Goal: Task Accomplishment & Management: Manage account settings

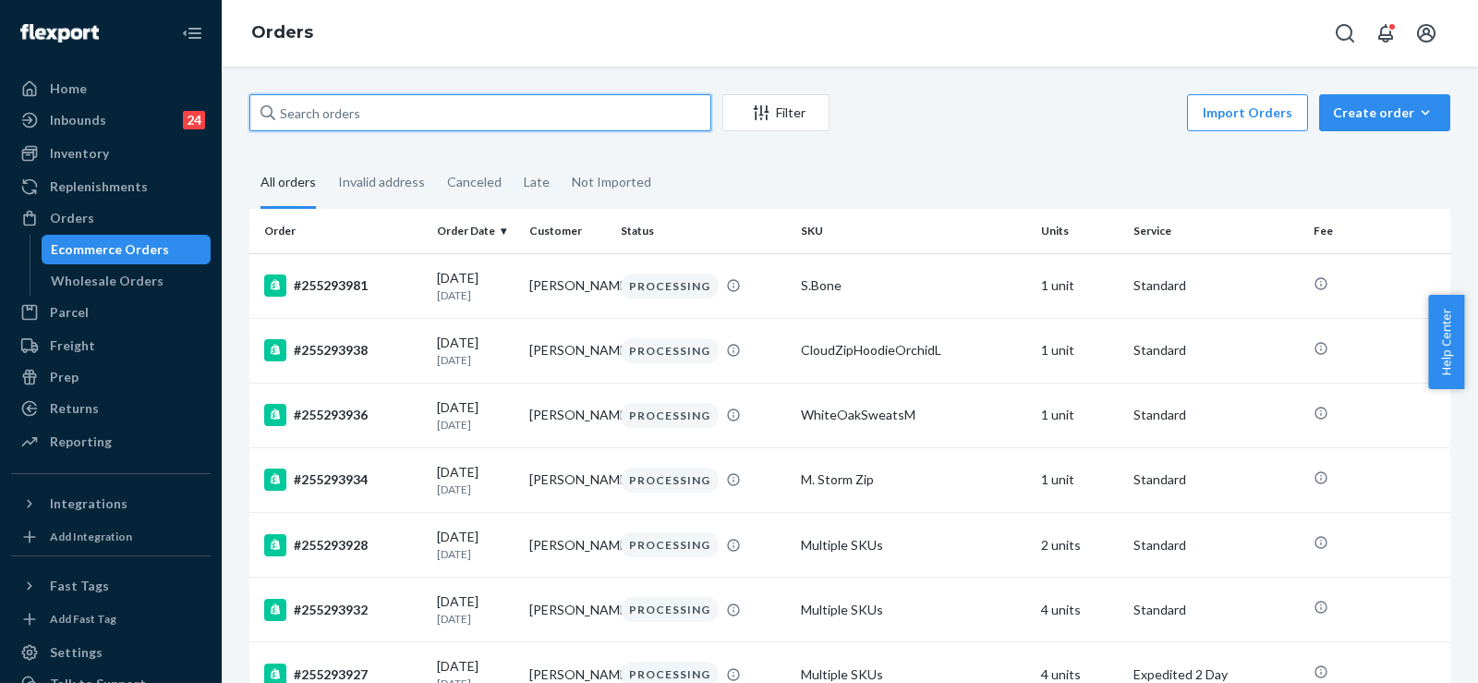
click at [353, 115] on input "text" at bounding box center [480, 112] width 462 height 37
paste input "136934186"
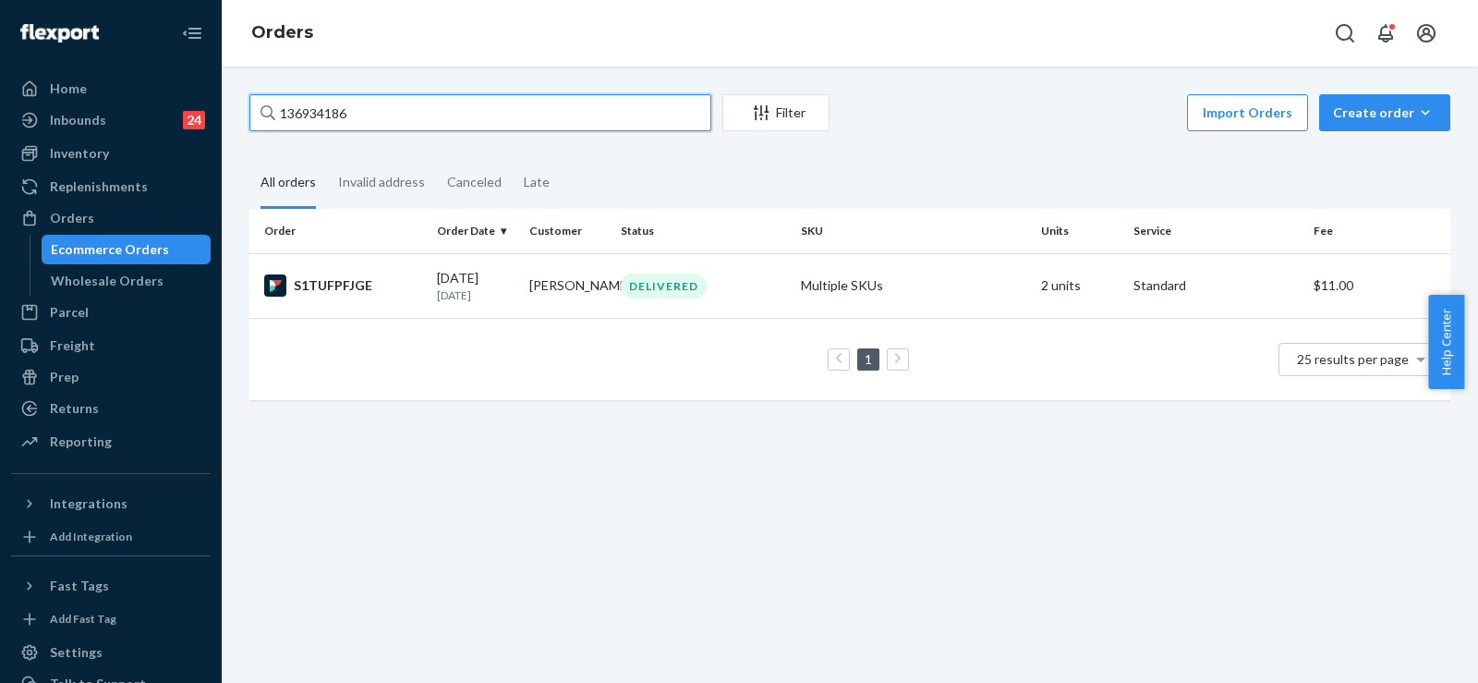
click at [312, 112] on input "136934186" at bounding box center [480, 112] width 462 height 37
paste input "255208313"
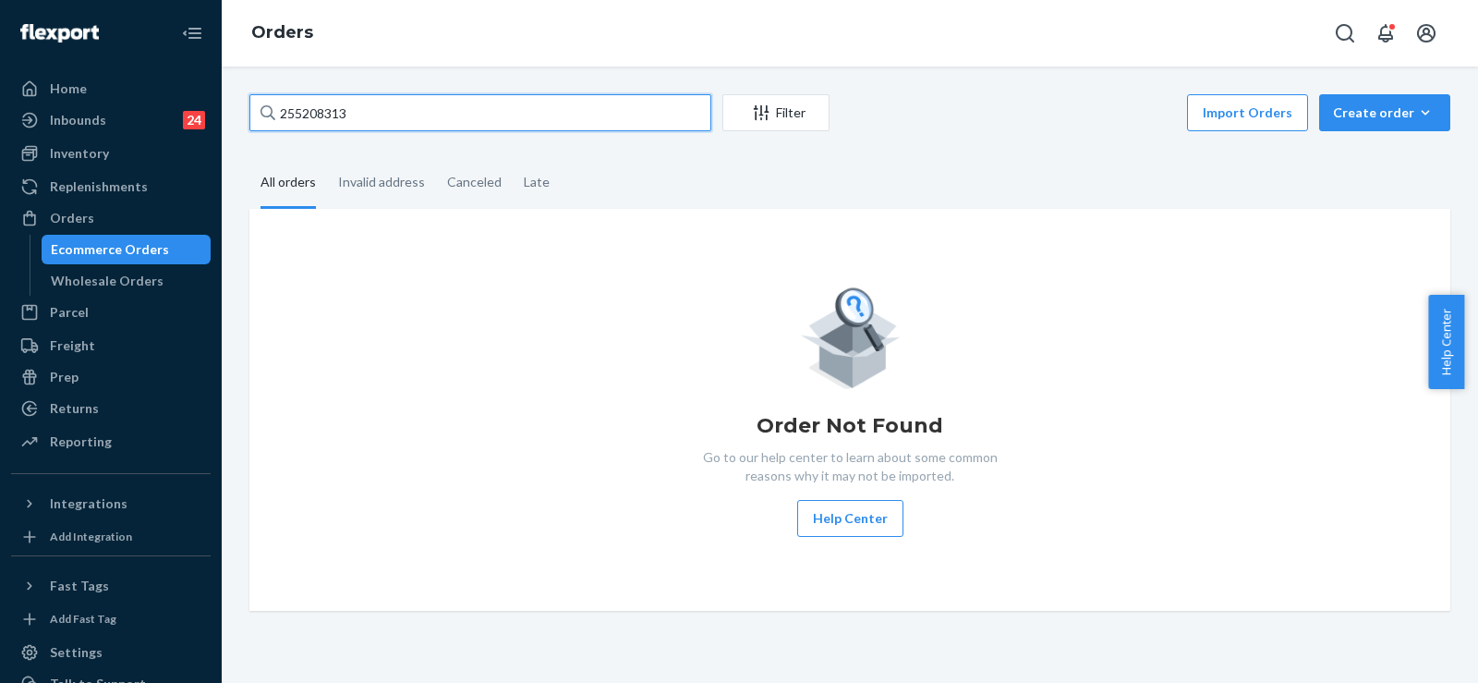
type input "255208313"
click at [310, 108] on input "255208313" at bounding box center [480, 112] width 462 height 37
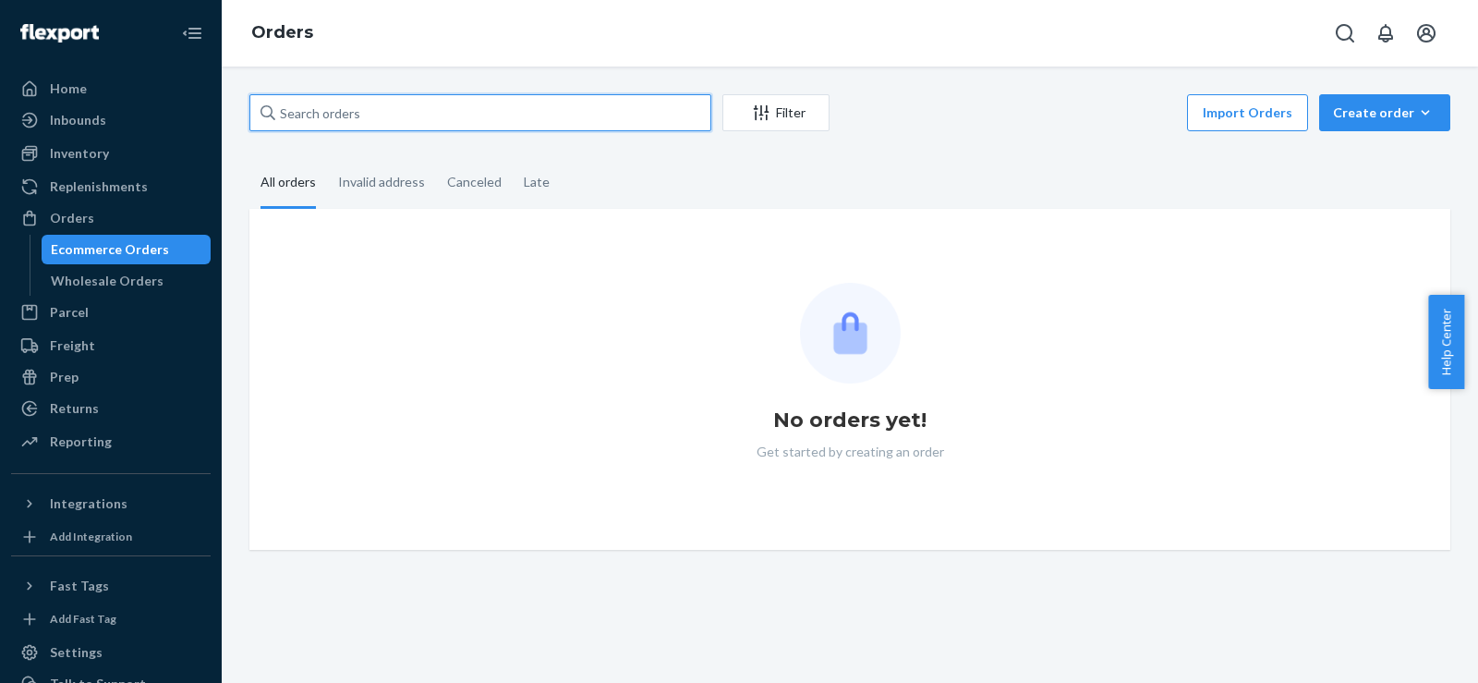
click at [322, 102] on input "text" at bounding box center [480, 112] width 462 height 37
paste input "255208313"
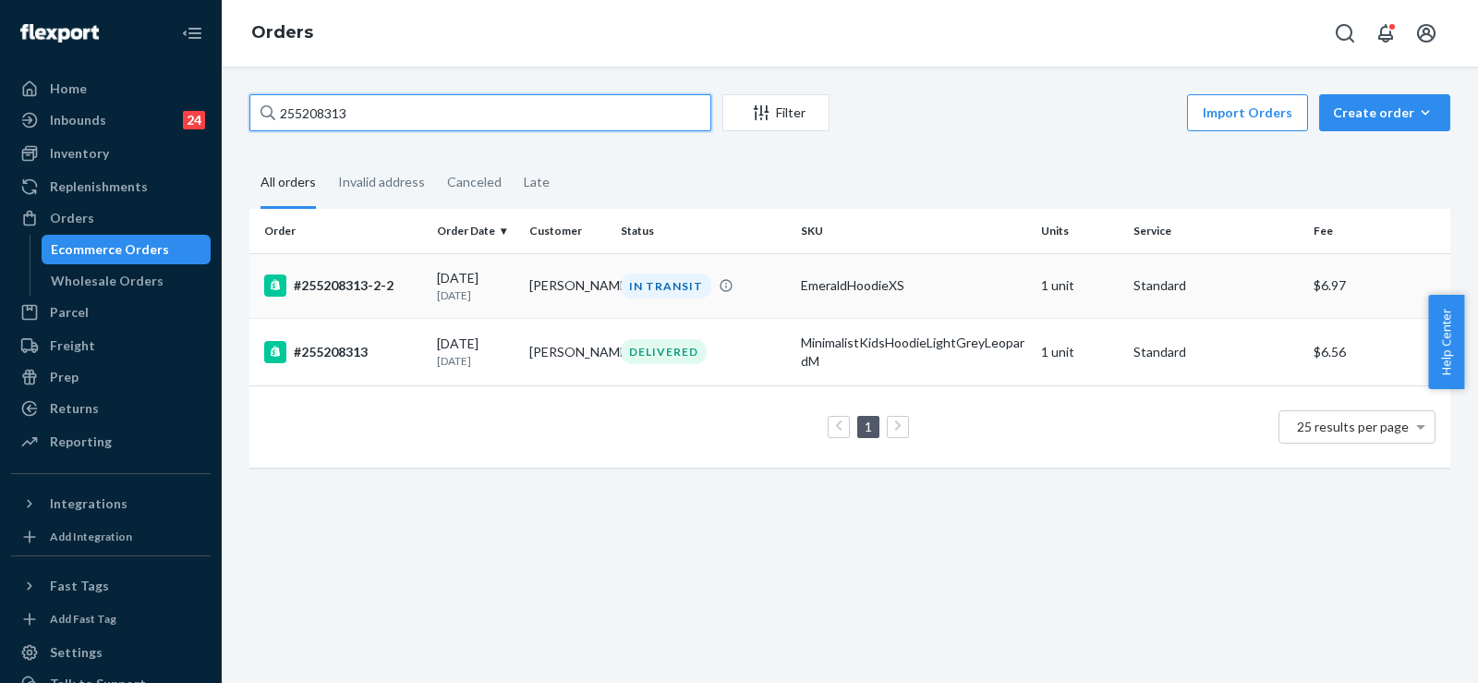
type input "255208313"
click at [764, 301] on td "IN TRANSIT" at bounding box center [703, 285] width 180 height 65
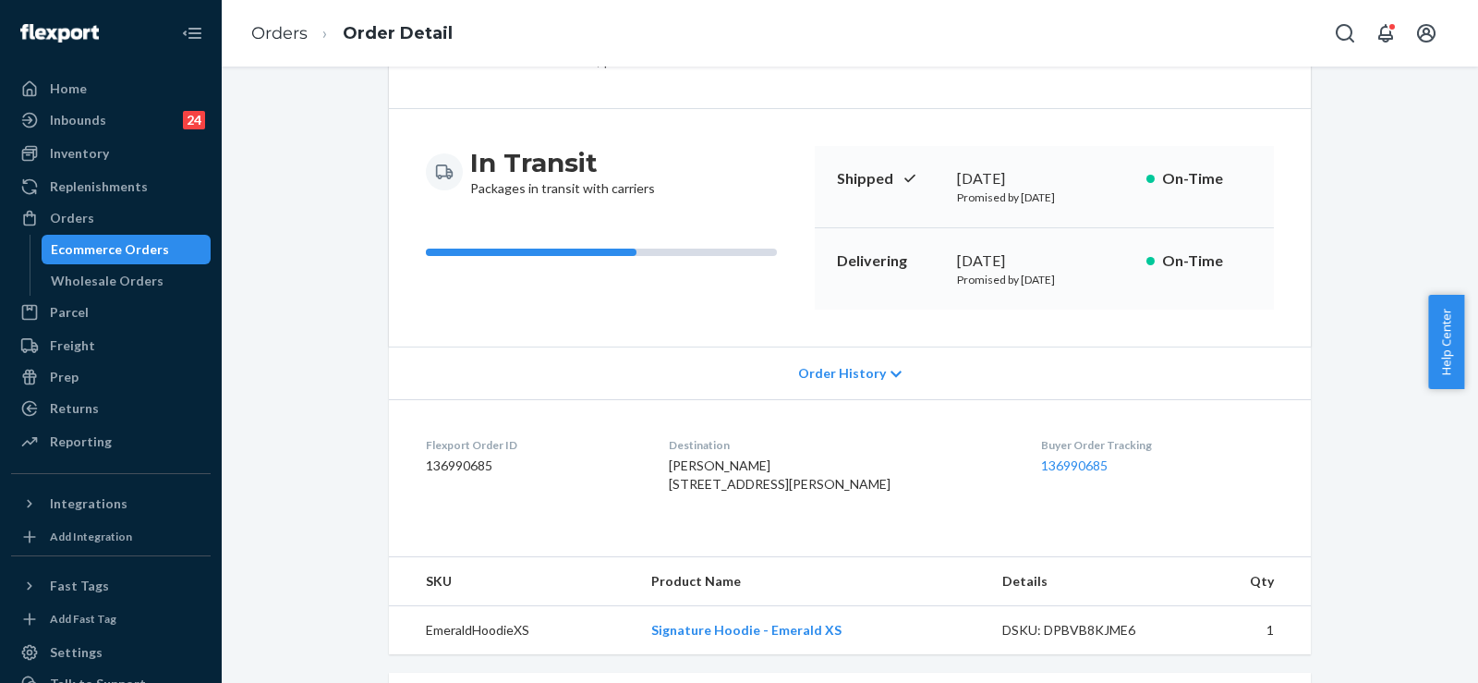
scroll to position [185, 0]
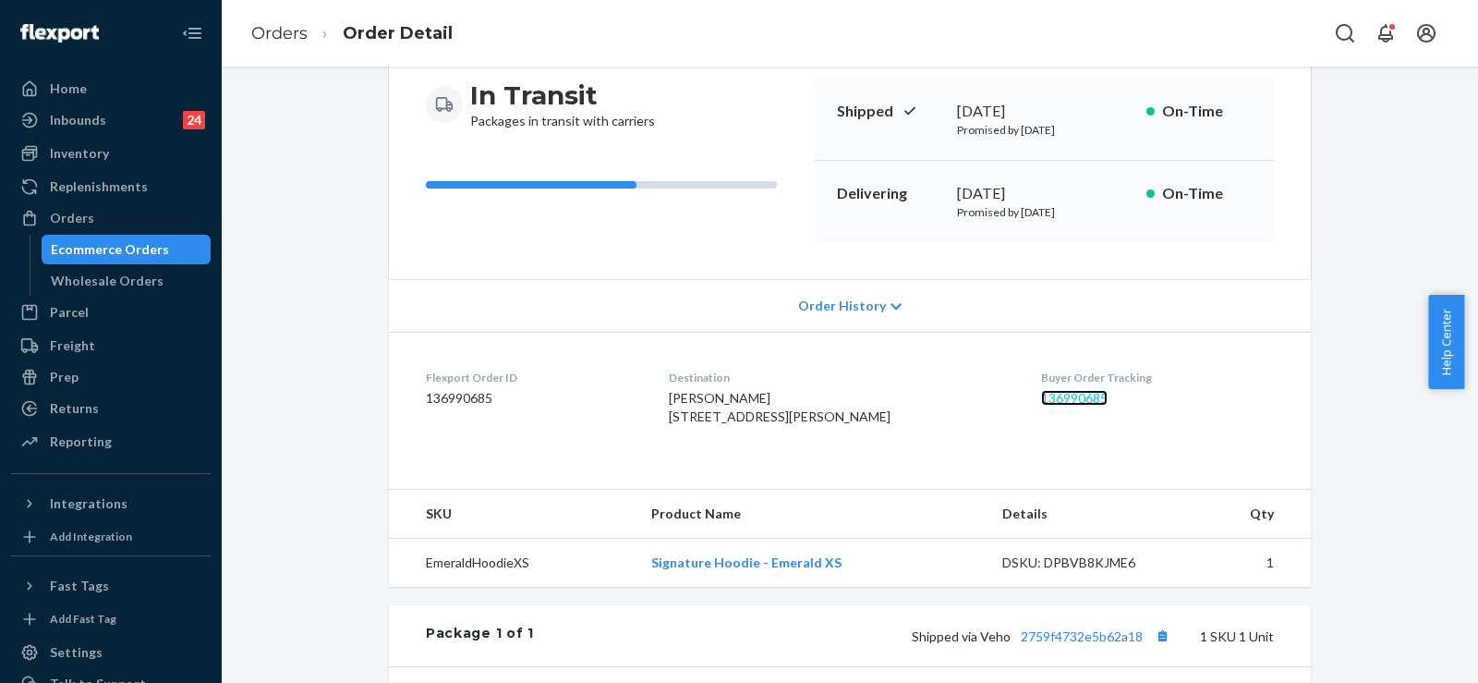
click at [1076, 394] on link "136990685" at bounding box center [1074, 398] width 67 height 16
click at [272, 26] on link "Orders" at bounding box center [279, 33] width 56 height 20
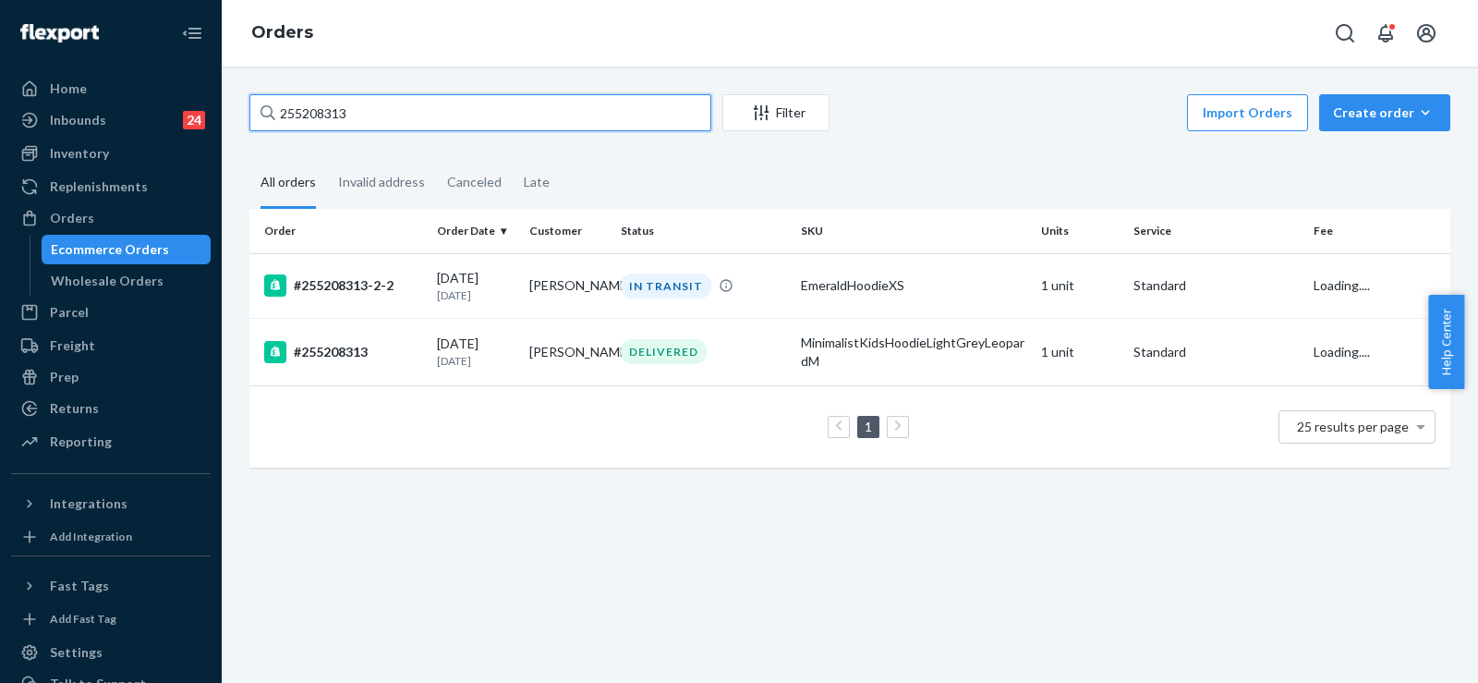
click at [326, 121] on input "255208313" at bounding box center [480, 112] width 462 height 37
paste input "198544"
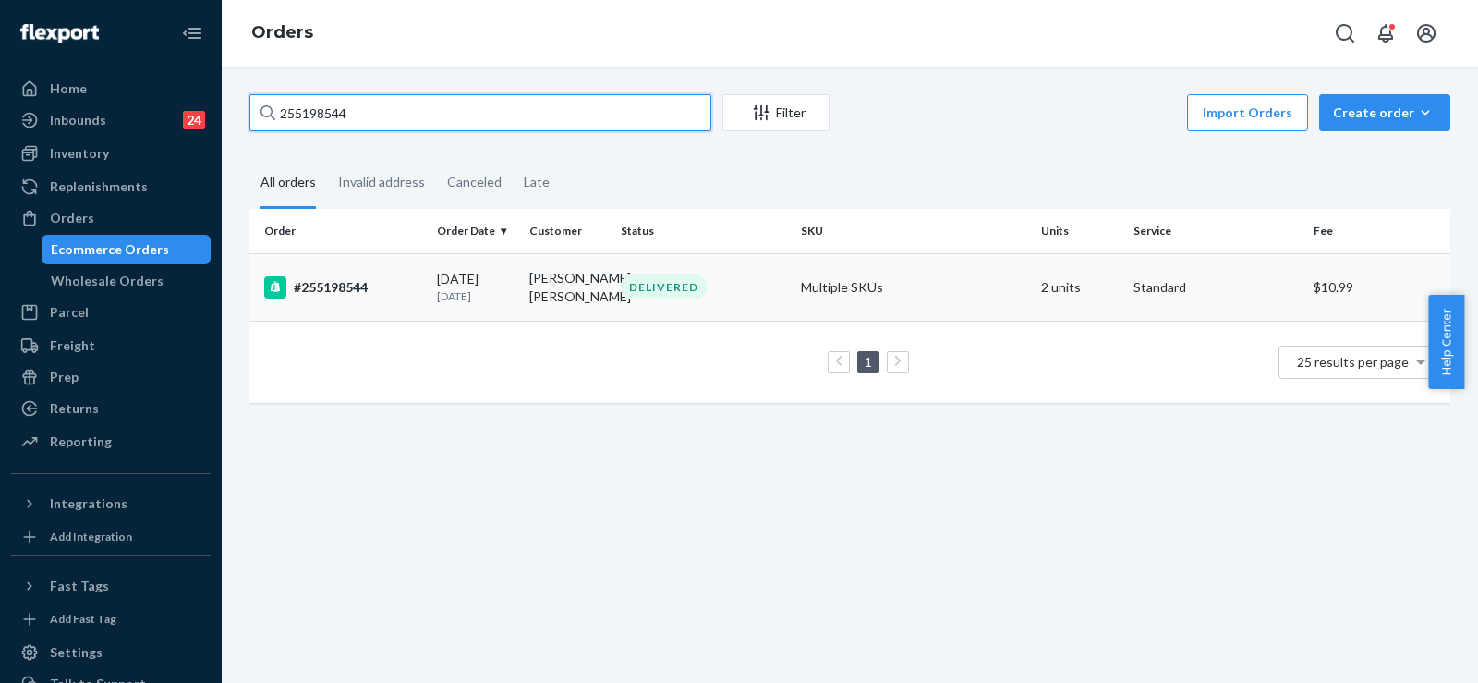
type input "255198544"
click at [409, 294] on div "#255198544" at bounding box center [343, 287] width 158 height 22
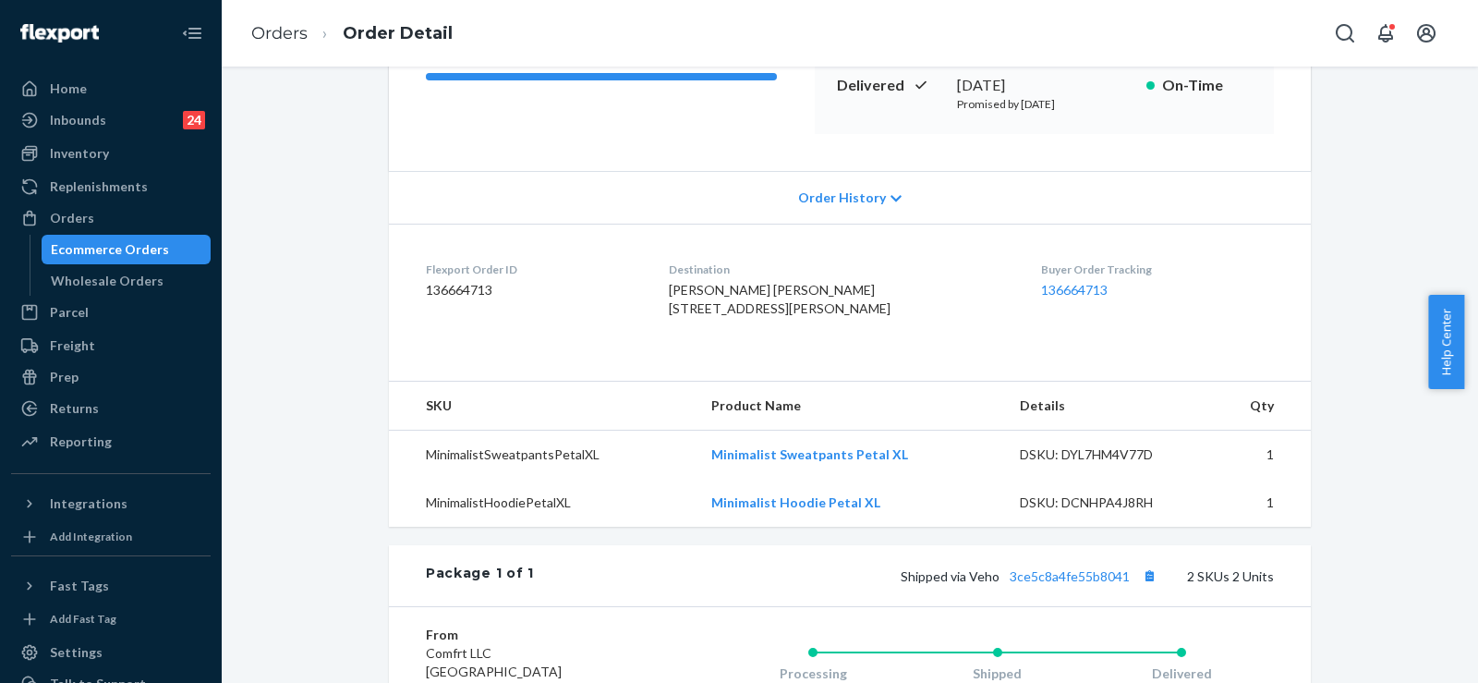
scroll to position [462, 0]
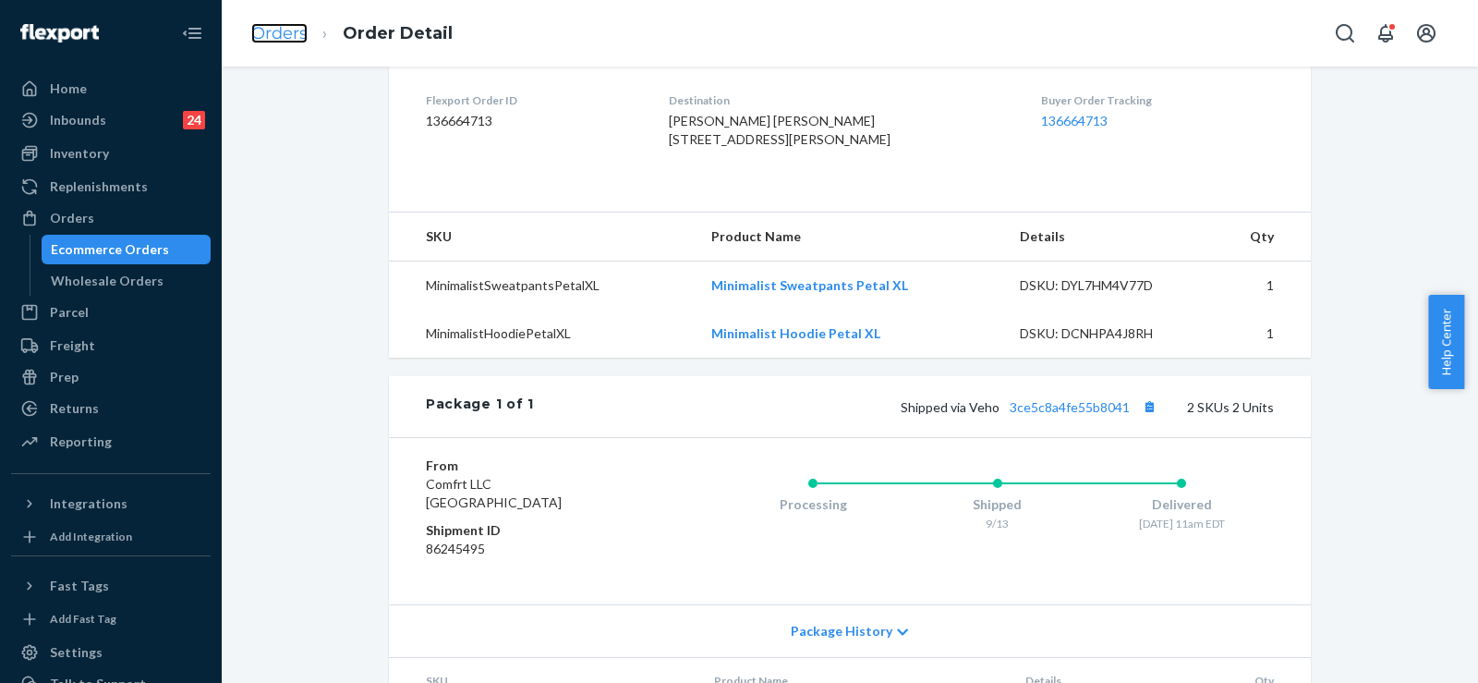
click at [278, 30] on link "Orders" at bounding box center [279, 33] width 56 height 20
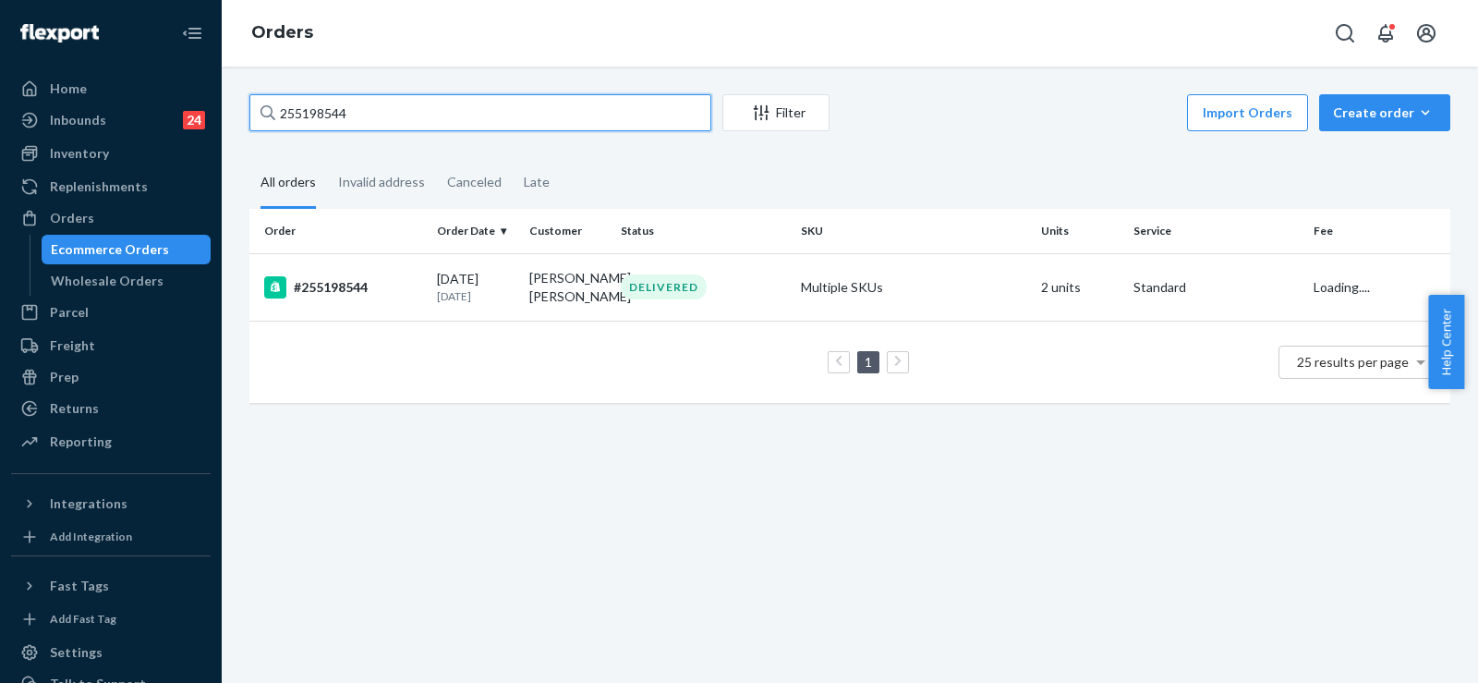
click at [337, 115] on input "255198544" at bounding box center [480, 112] width 462 height 37
paste input "077710"
type input "255077710"
click at [524, 283] on td "Niki Meyers" at bounding box center [568, 285] width 92 height 65
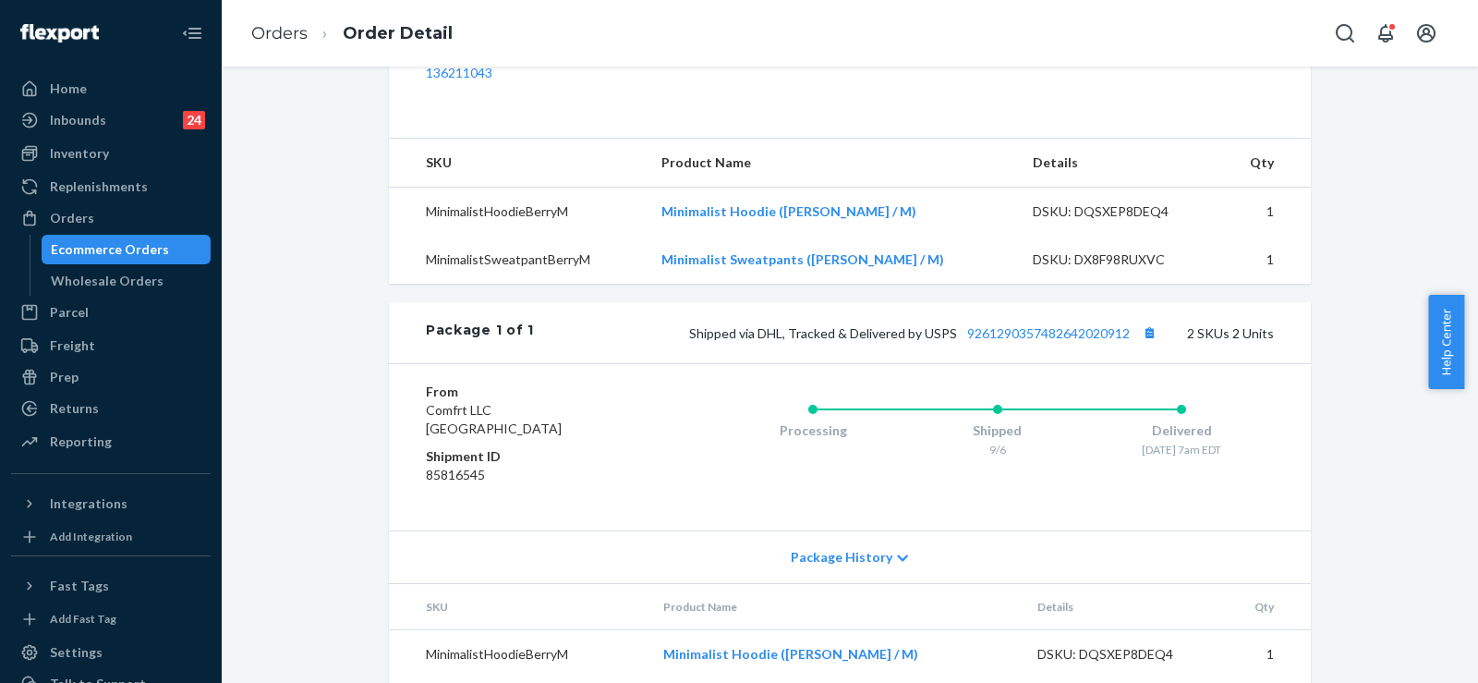
scroll to position [647, 0]
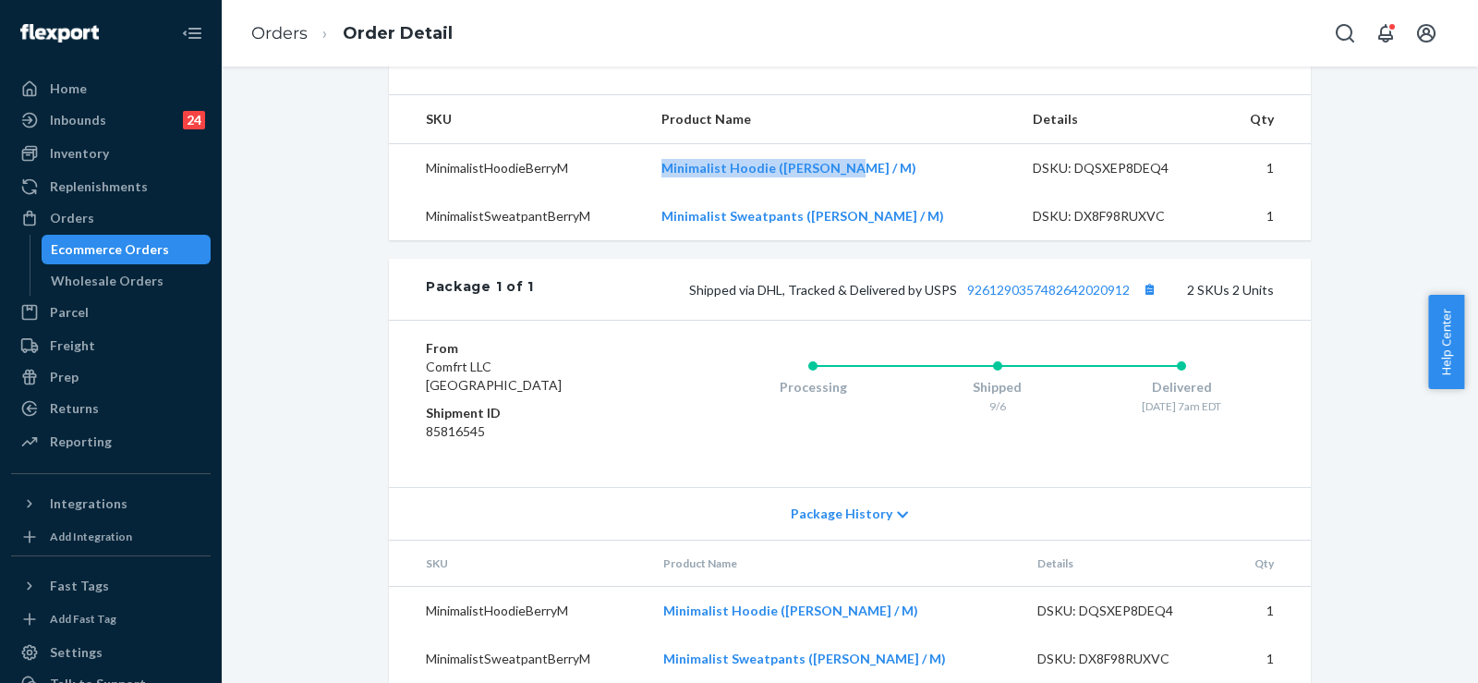
copy link "Minimalist Hoodie (Berry / M)"
drag, startPoint x: 896, startPoint y: 214, endPoint x: 684, endPoint y: 215, distance: 212.5
click at [684, 193] on td "Minimalist Hoodie (Berry / M)" at bounding box center [832, 168] width 371 height 49
drag, startPoint x: 916, startPoint y: 244, endPoint x: 697, endPoint y: 270, distance: 220.5
click at [697, 240] on td "Minimalist Sweatpants (Berry / M)" at bounding box center [832, 216] width 371 height 48
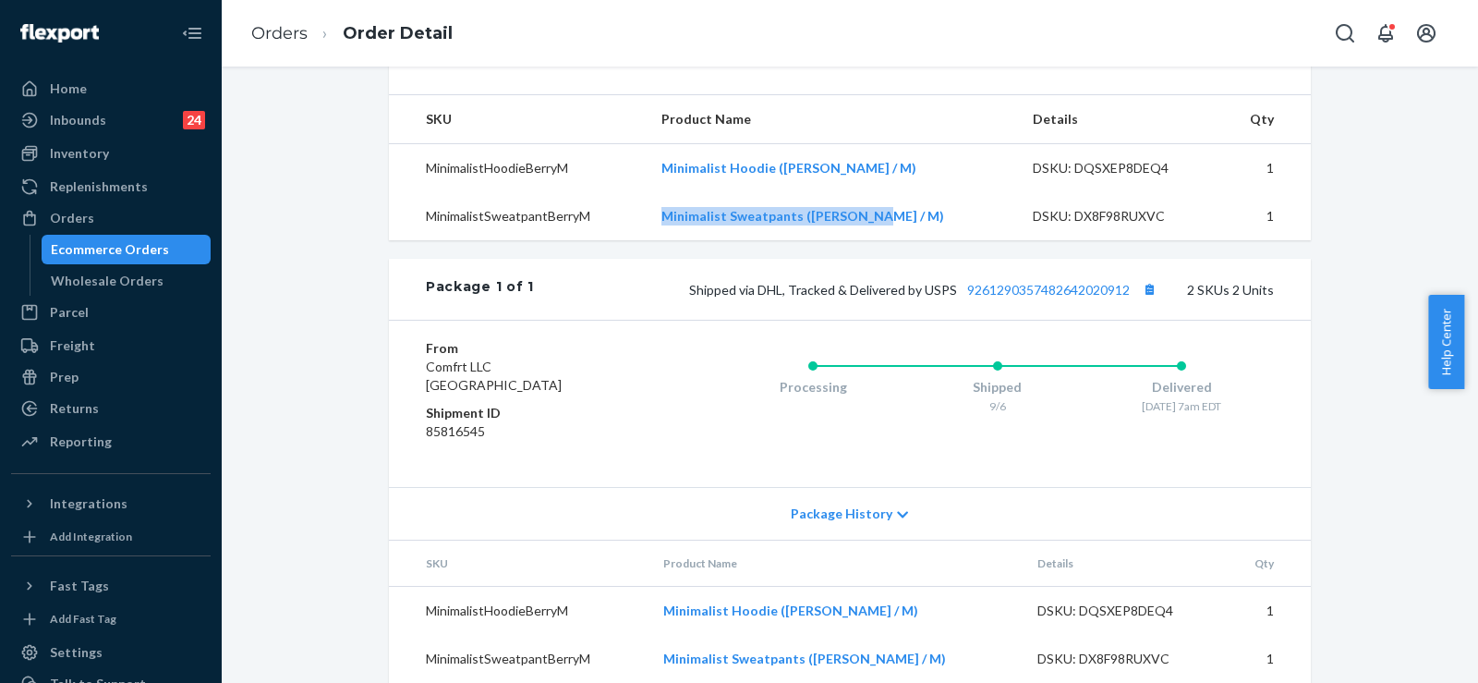
copy link "Minimalist Sweatpants (Berry / M)"
click at [1363, 214] on div "Facebook Order # #255077710 • Standard / $10.89 View Details Submit Claim Creat…" at bounding box center [850, 75] width 1229 height 1257
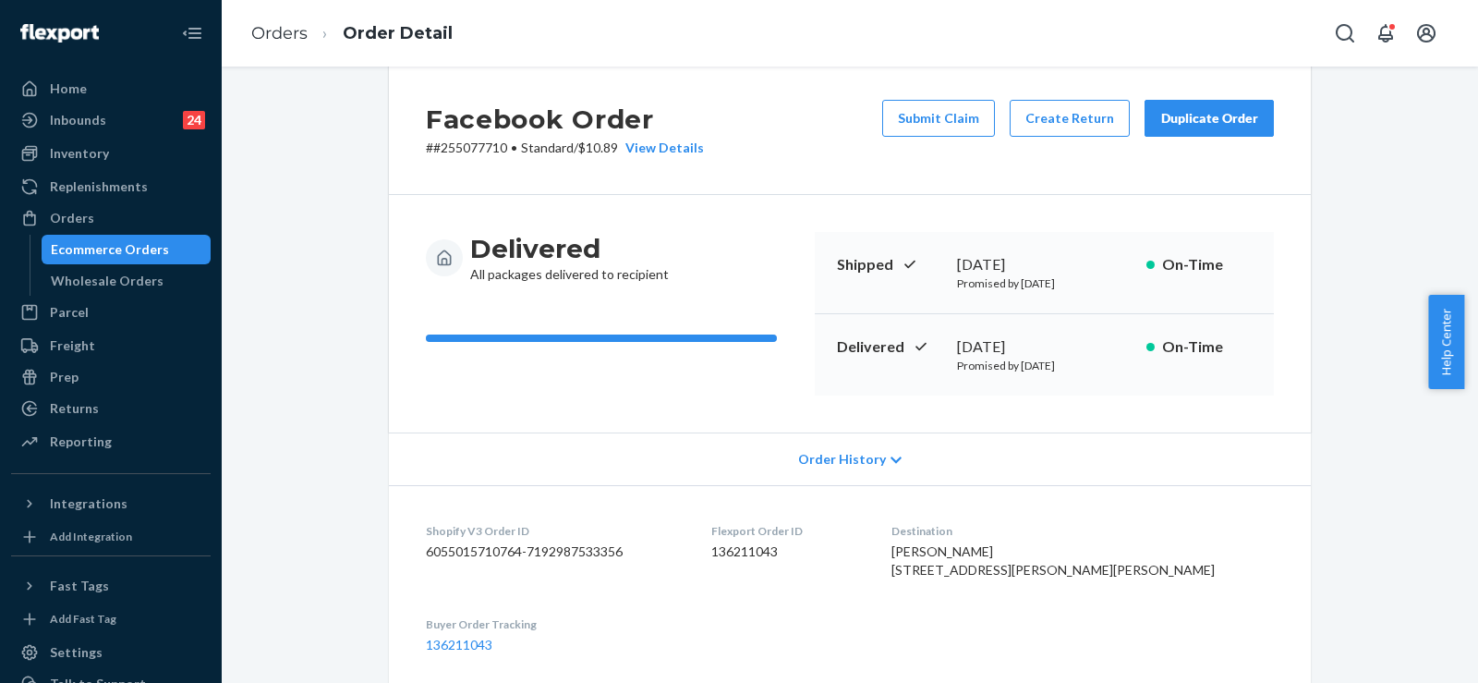
scroll to position [0, 0]
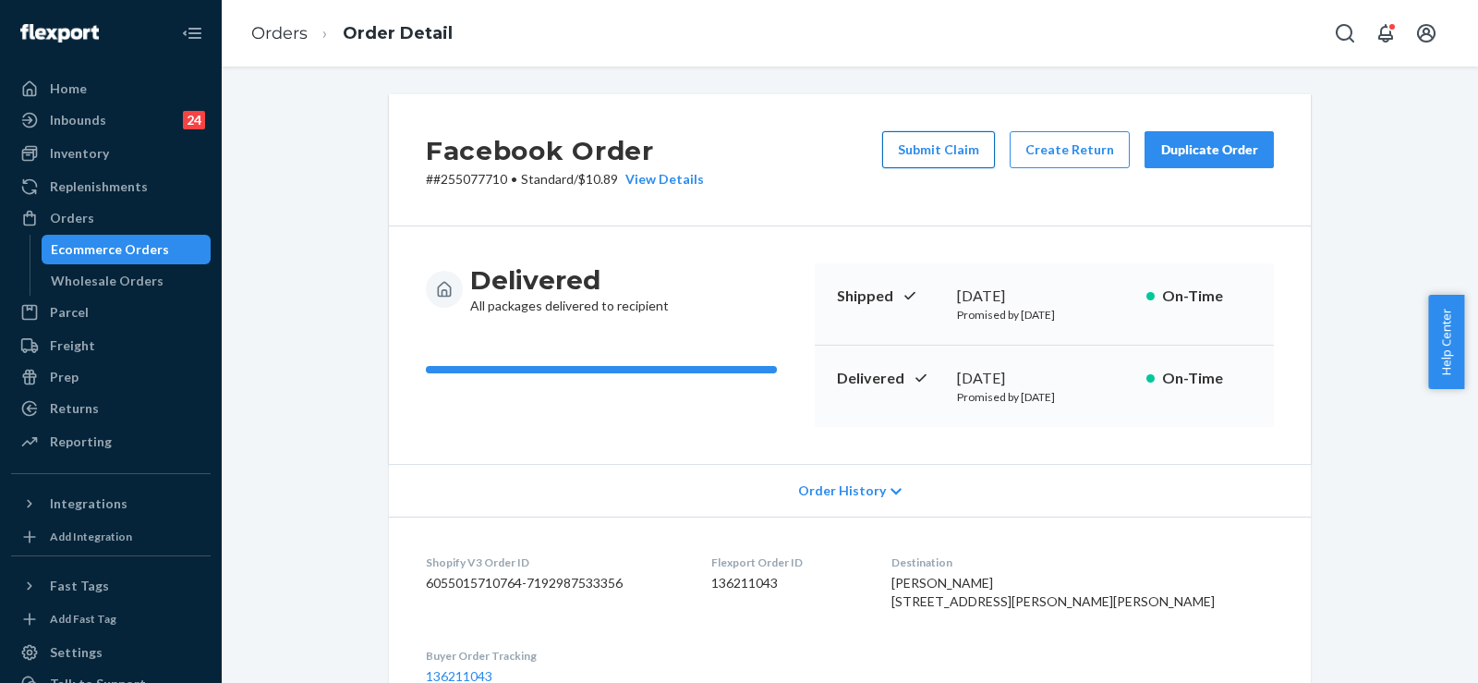
click at [933, 148] on button "Submit Claim" at bounding box center [938, 149] width 113 height 37
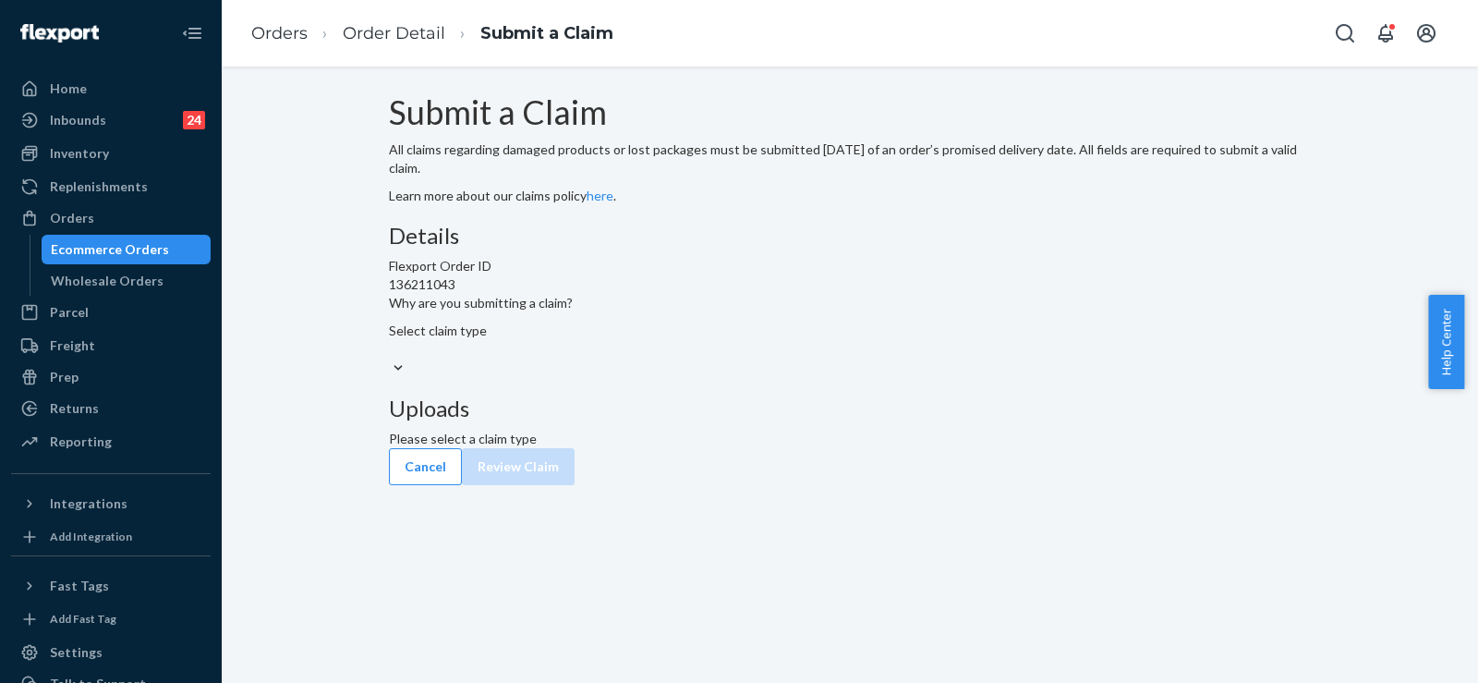
click at [689, 358] on div "Select claim type" at bounding box center [850, 340] width 922 height 37
click at [391, 358] on input "Why are you submitting a claim? Select claim type" at bounding box center [390, 349] width 2 height 18
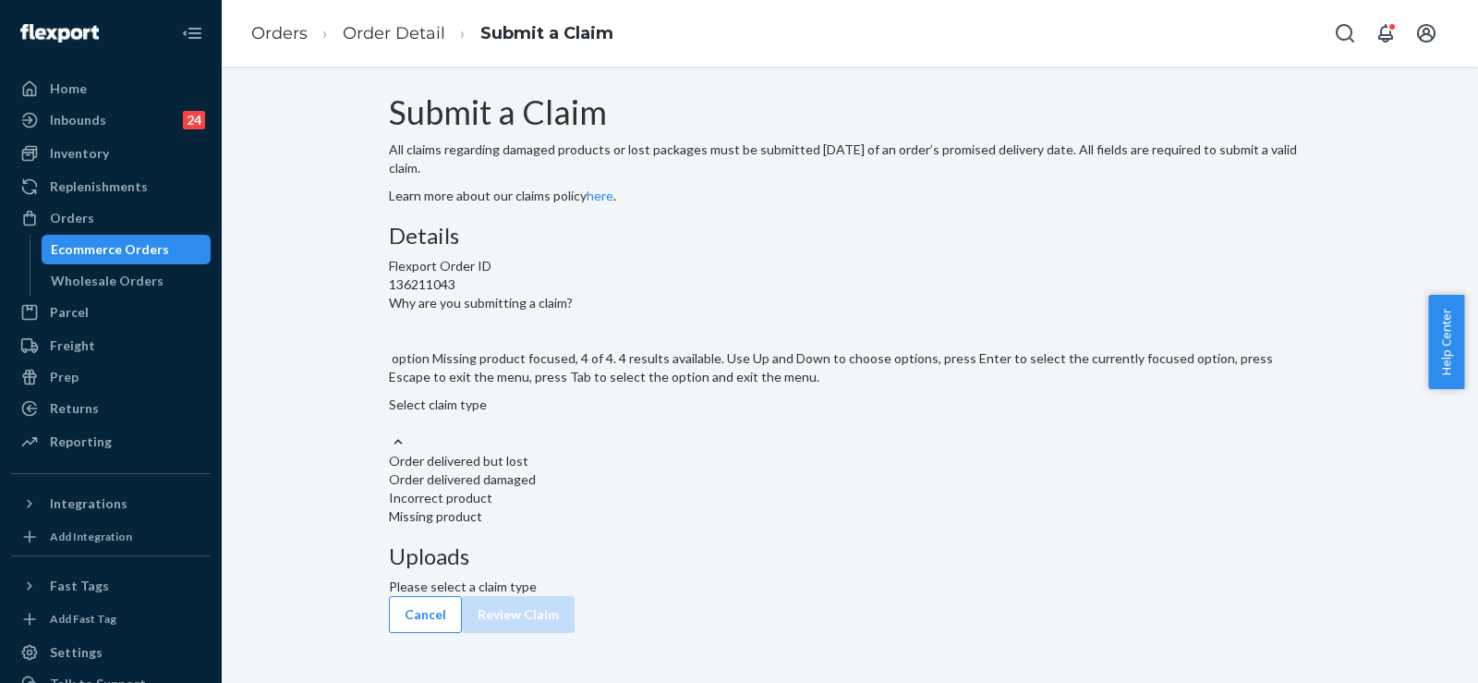
click at [696, 526] on div "Missing product" at bounding box center [850, 516] width 922 height 18
click at [391, 432] on input "Why are you submitting a claim? option Missing product focused, 4 of 4. 4 resul…" at bounding box center [390, 423] width 2 height 18
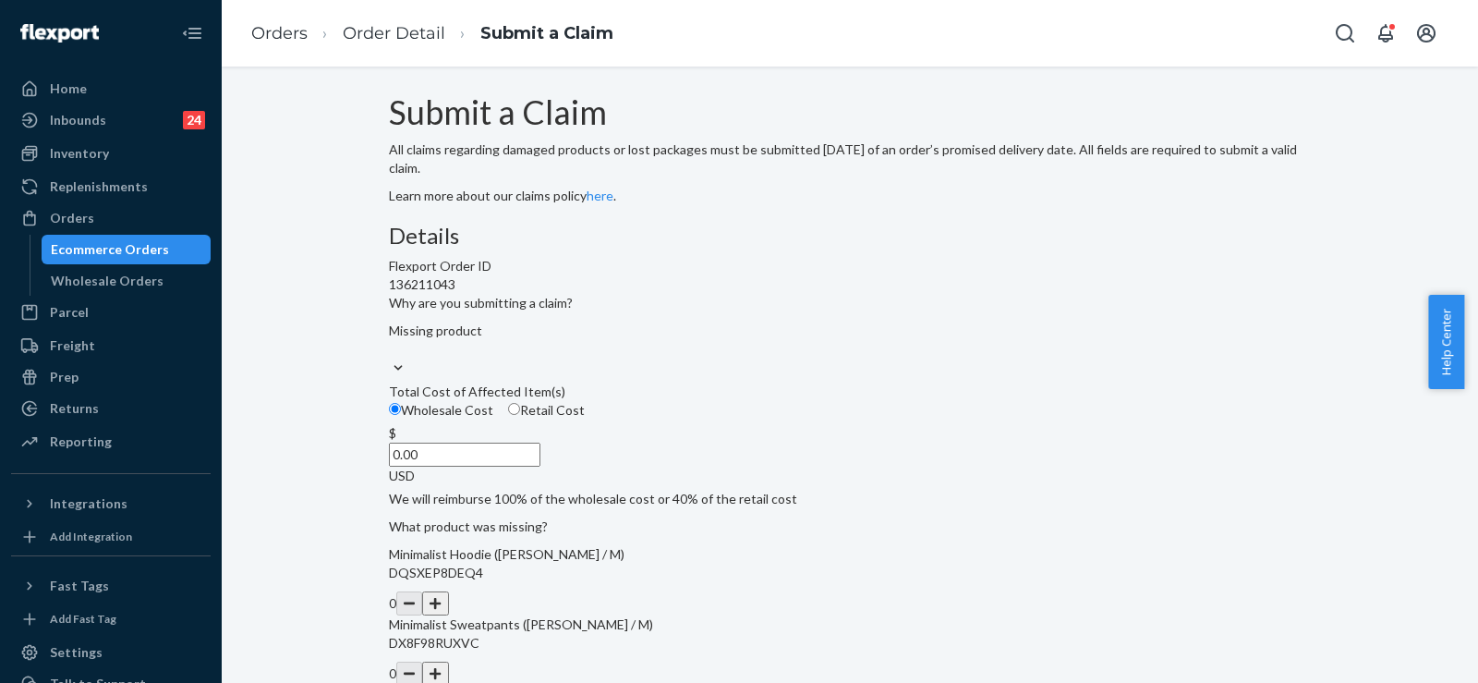
click at [696, 508] on p "We will reimburse 100% of the wholesale cost or 40% of the retail cost" at bounding box center [850, 499] width 922 height 18
click at [401, 415] on input "Wholesale Cost" at bounding box center [395, 409] width 12 height 12
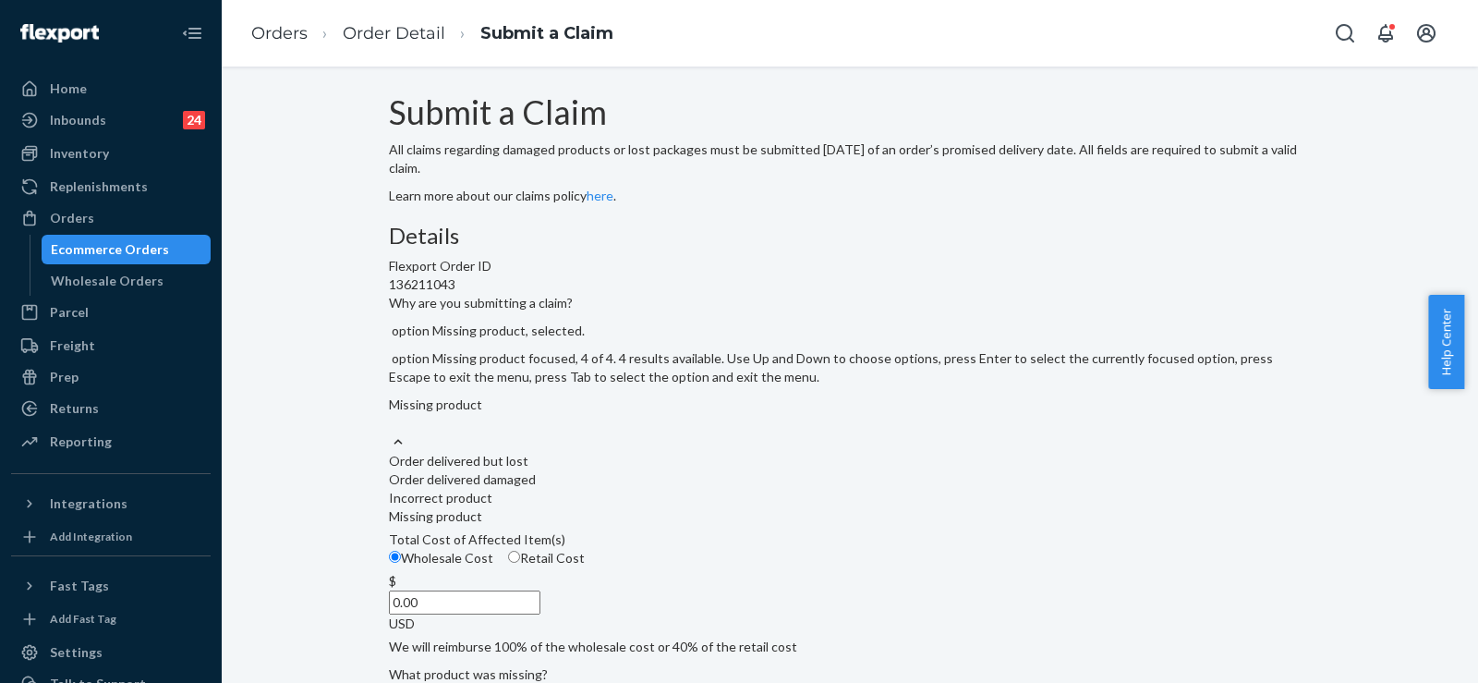
click at [705, 432] on div "Missing product" at bounding box center [850, 413] width 922 height 37
click at [391, 432] on input "Why are you submitting a claim? option Missing product, selected. option Missin…" at bounding box center [390, 423] width 2 height 18
click at [654, 470] on div "Order delivered but lost" at bounding box center [850, 461] width 922 height 18
click at [391, 432] on input "Why are you submitting a claim? option Missing product, selected. option Order …" at bounding box center [390, 423] width 2 height 18
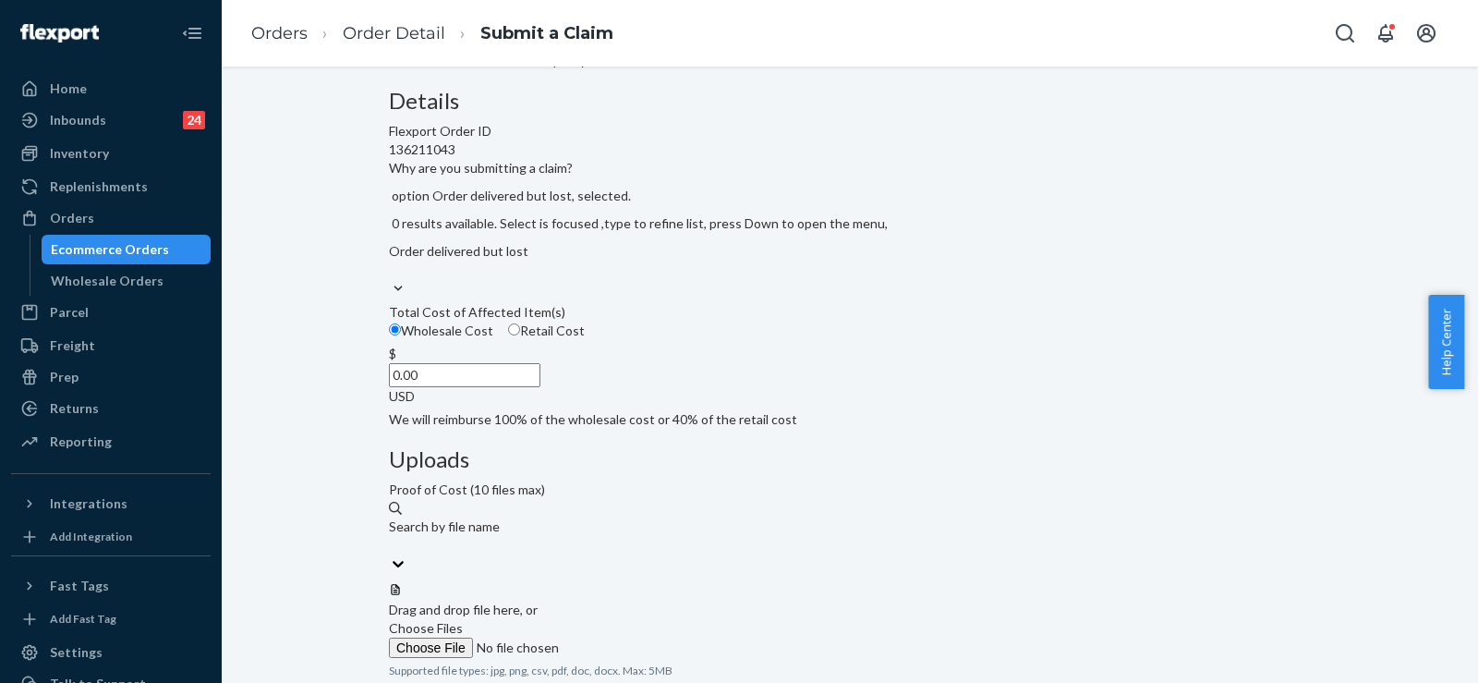
scroll to position [277, 0]
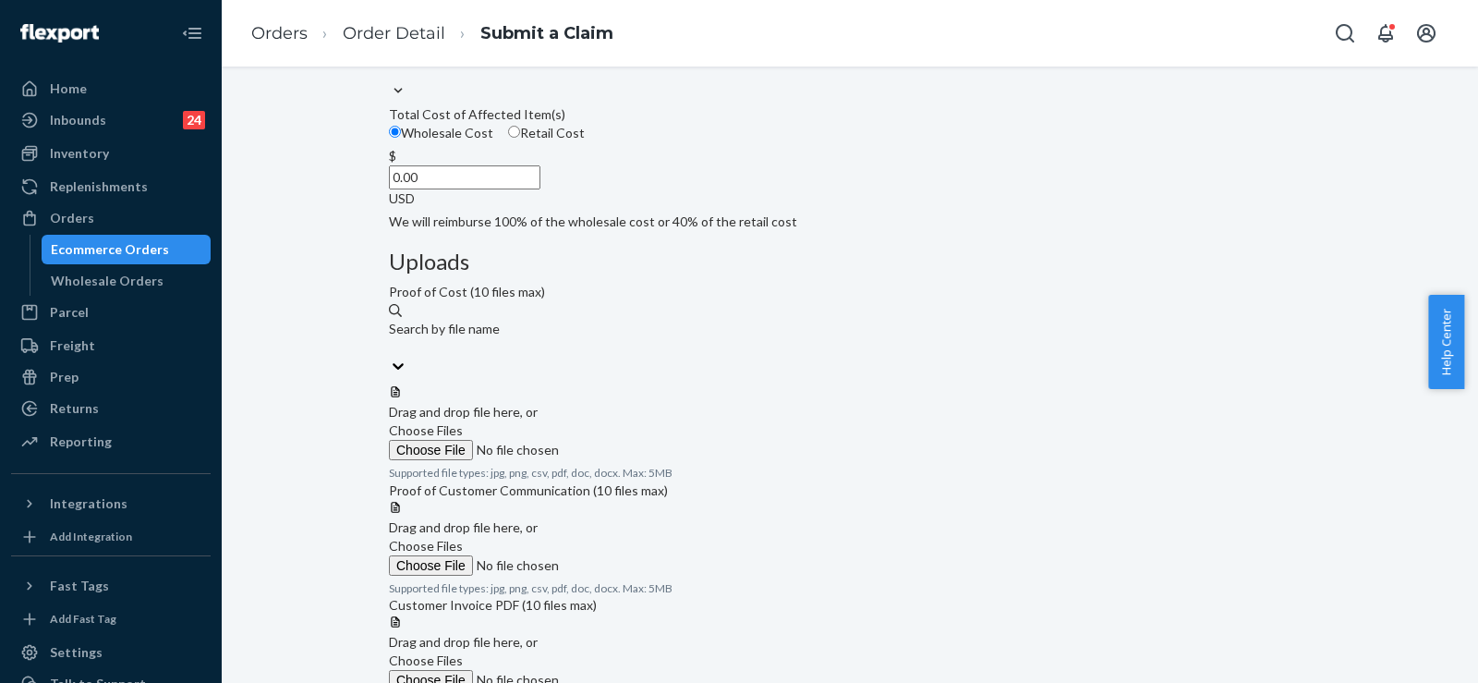
click at [463, 422] on span "Choose Files" at bounding box center [426, 430] width 74 height 16
click at [640, 440] on input "Choose Files" at bounding box center [514, 450] width 251 height 20
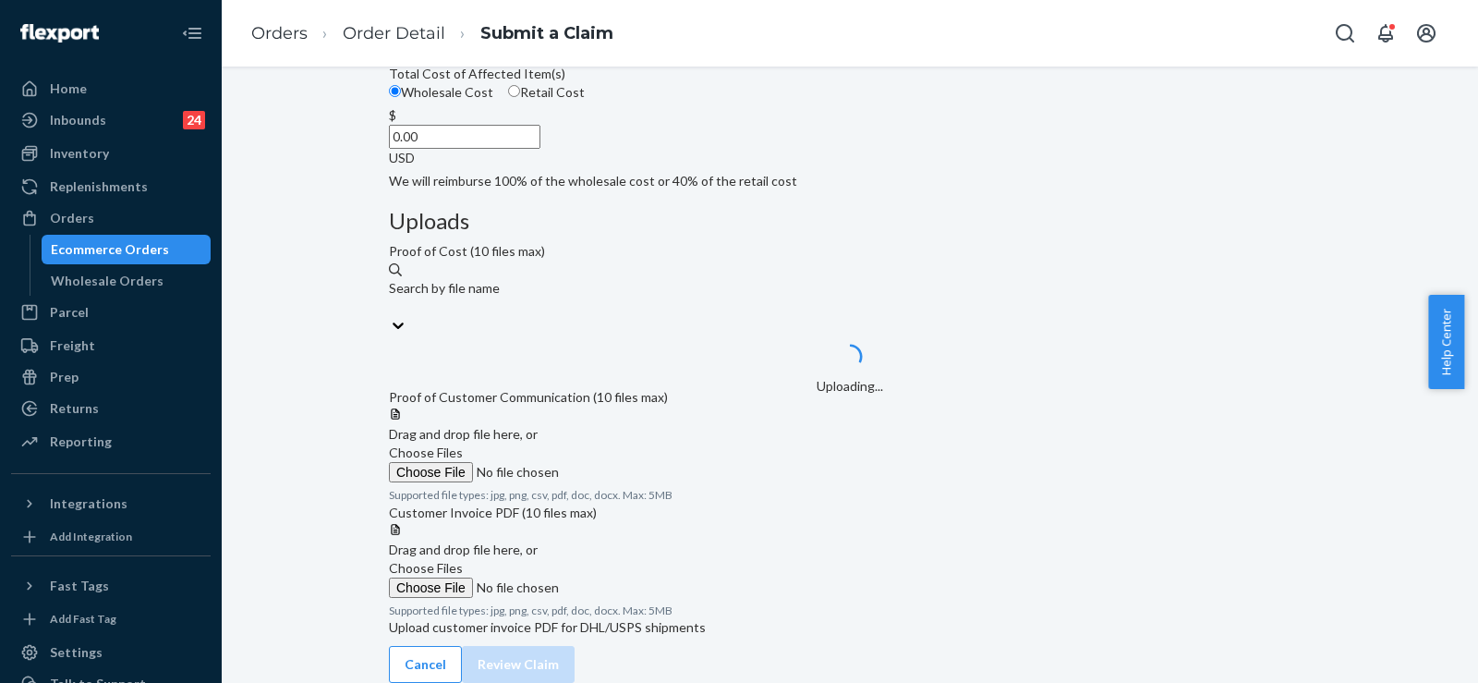
scroll to position [462, 0]
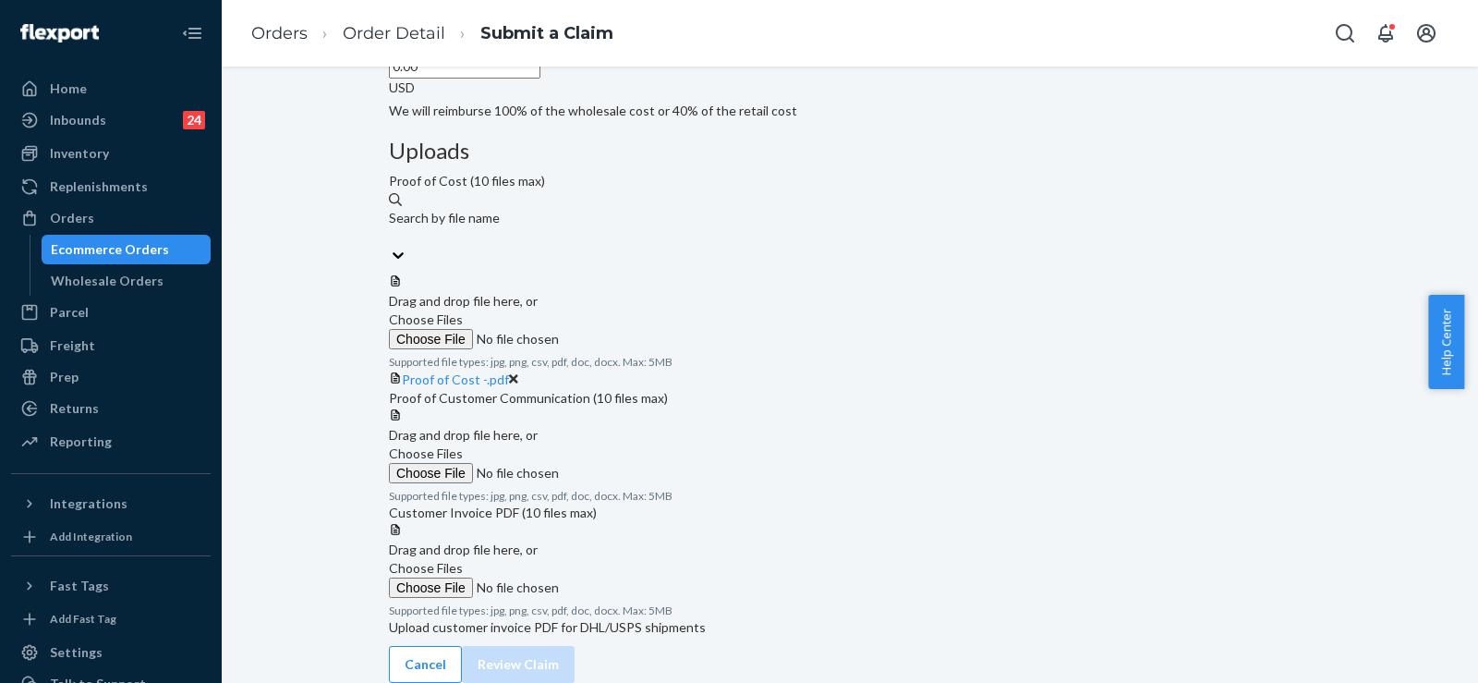
click at [463, 445] on span "Choose Files" at bounding box center [426, 453] width 74 height 16
click at [640, 463] on input "Choose Files" at bounding box center [514, 473] width 251 height 20
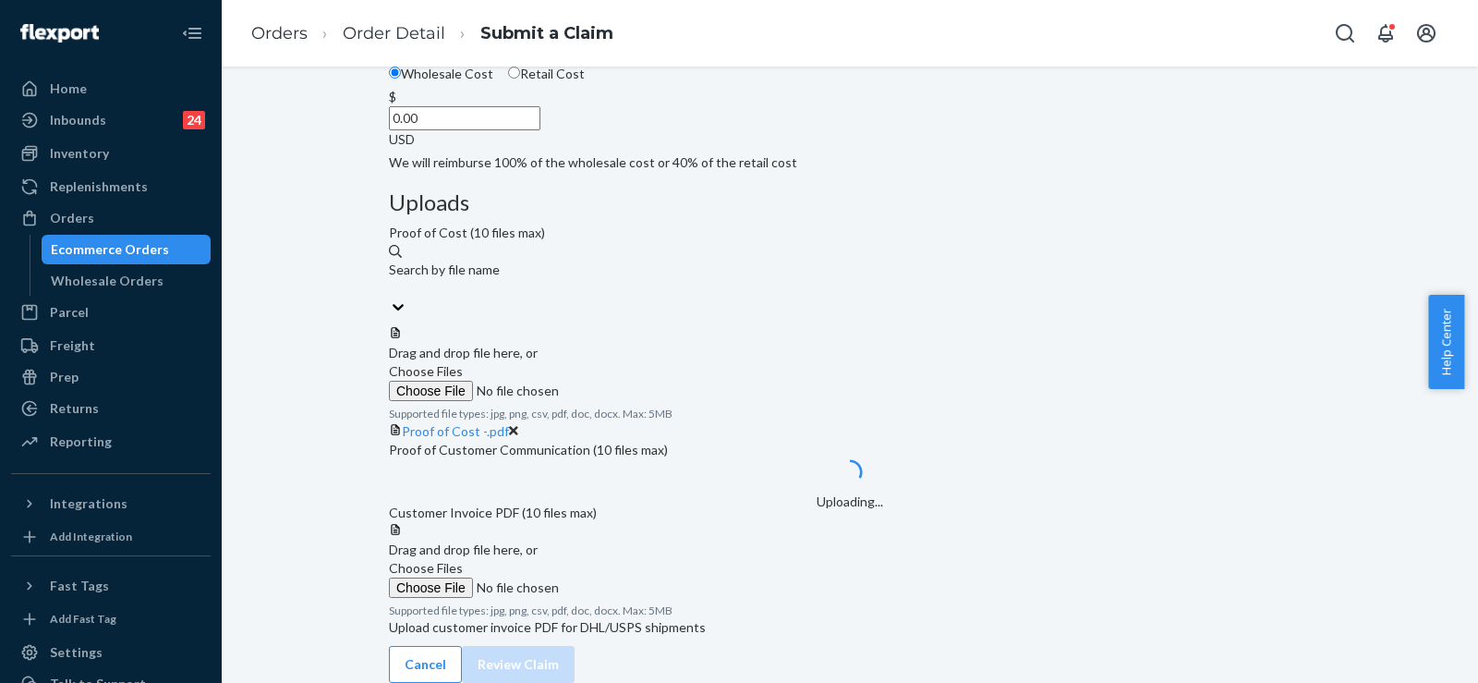
scroll to position [575, 0]
click at [640, 559] on label "Choose Files" at bounding box center [514, 578] width 251 height 39
click at [640, 577] on input "Choose Files" at bounding box center [514, 587] width 251 height 20
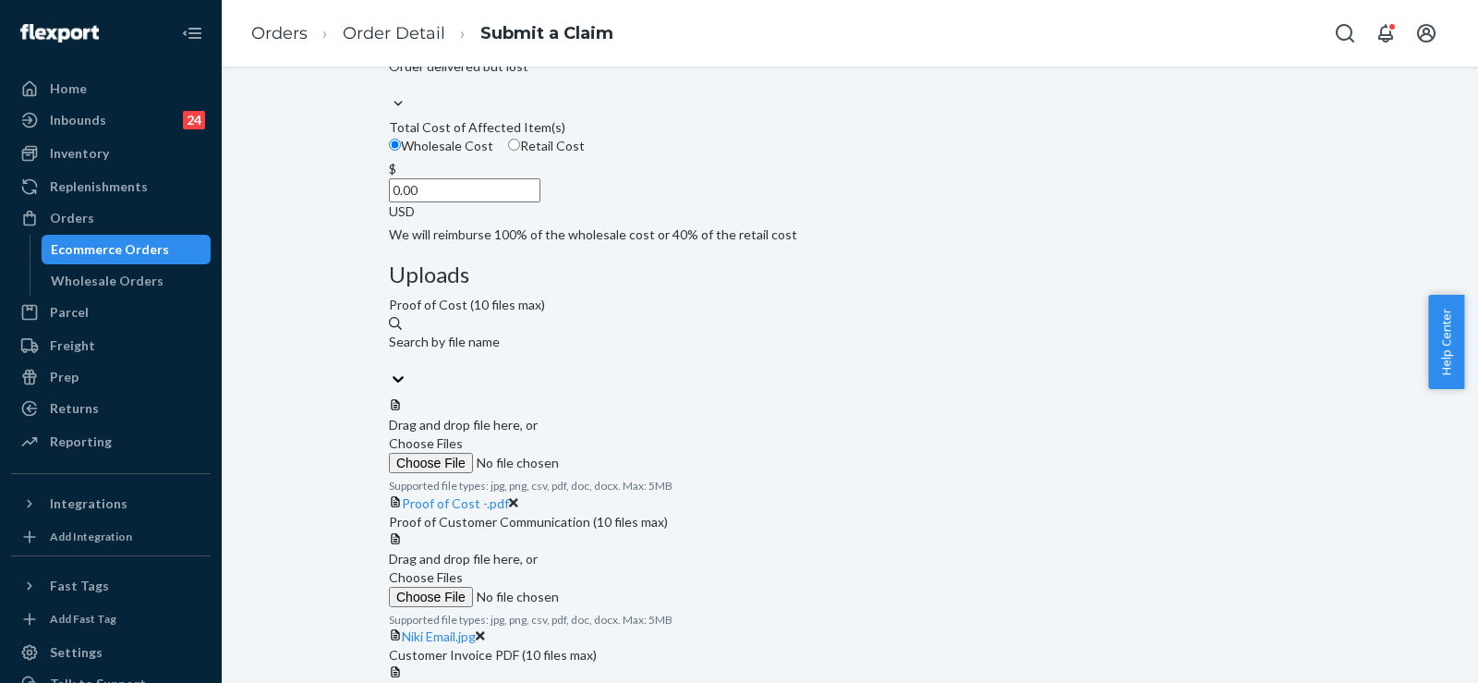
scroll to position [257, 0]
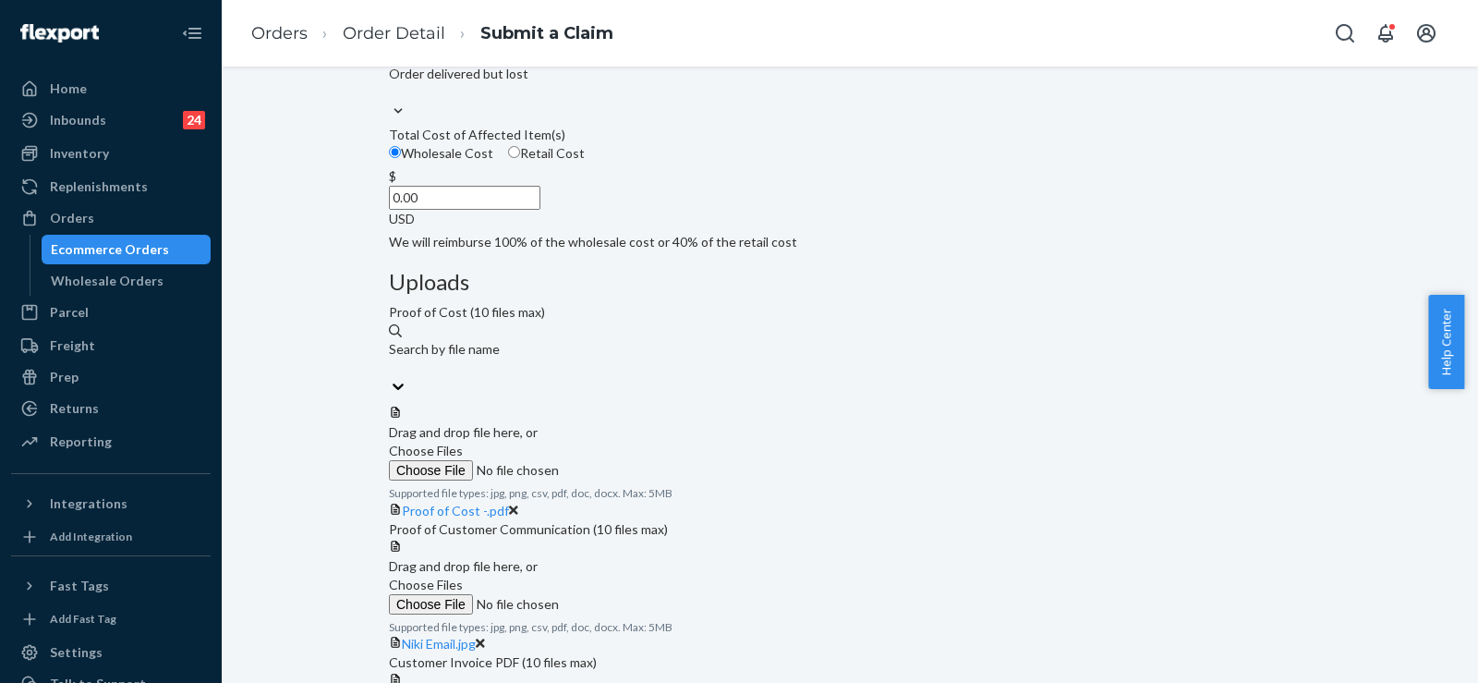
drag, startPoint x: 798, startPoint y: 282, endPoint x: 743, endPoint y: 313, distance: 63.7
click at [799, 251] on div "Details Flexport Order ID 136211043 Why are you submitting a claim? Order deliv…" at bounding box center [850, 109] width 922 height 285
click at [541, 210] on input "0.00" at bounding box center [465, 198] width 152 height 24
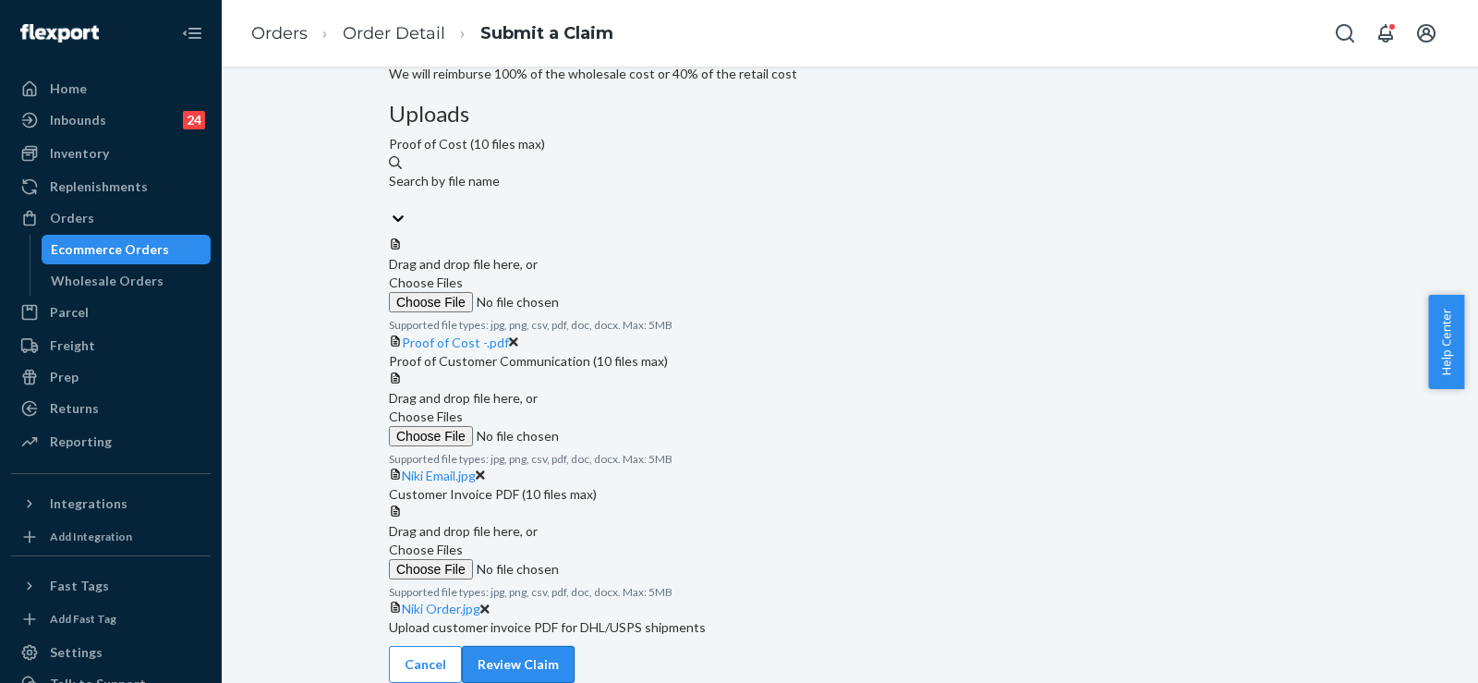
type input "79.00"
click at [575, 646] on button "Review Claim" at bounding box center [518, 664] width 113 height 37
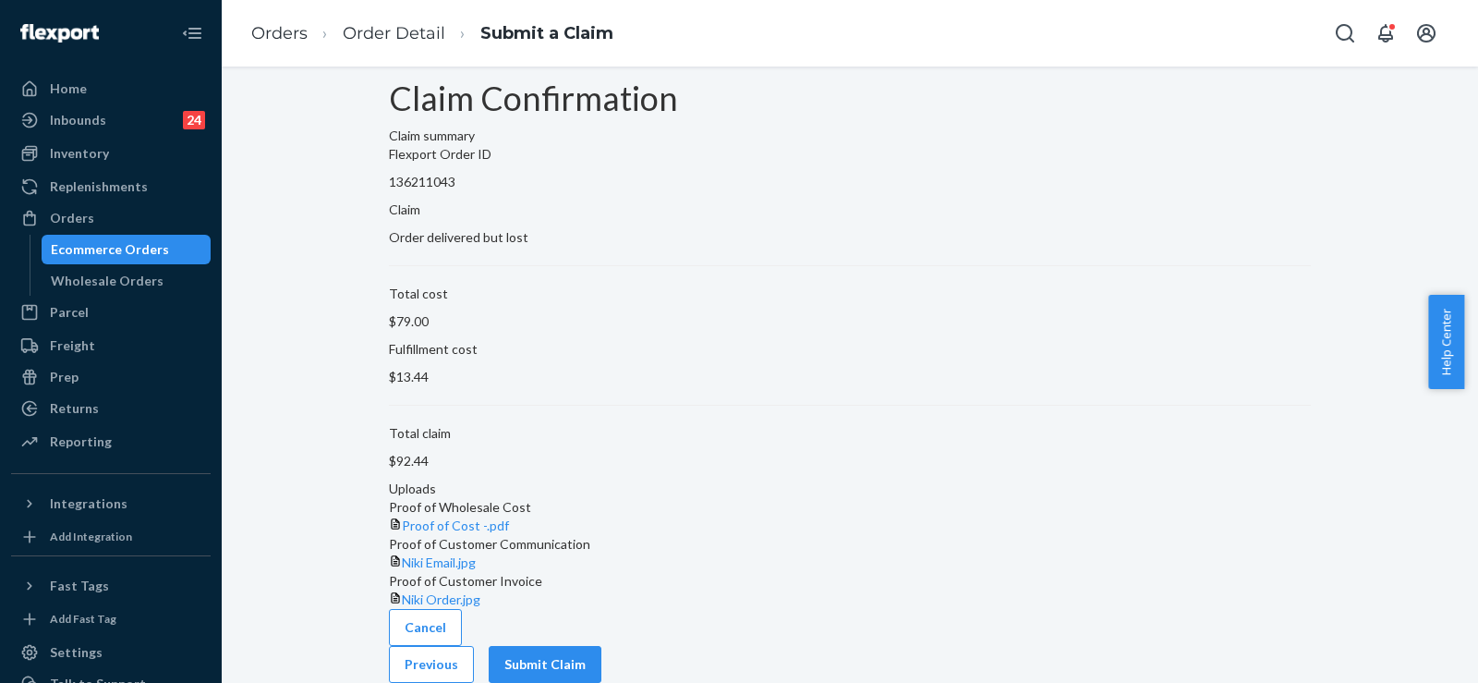
scroll to position [131, 0]
click at [601, 648] on button "Submit Claim" at bounding box center [545, 664] width 113 height 37
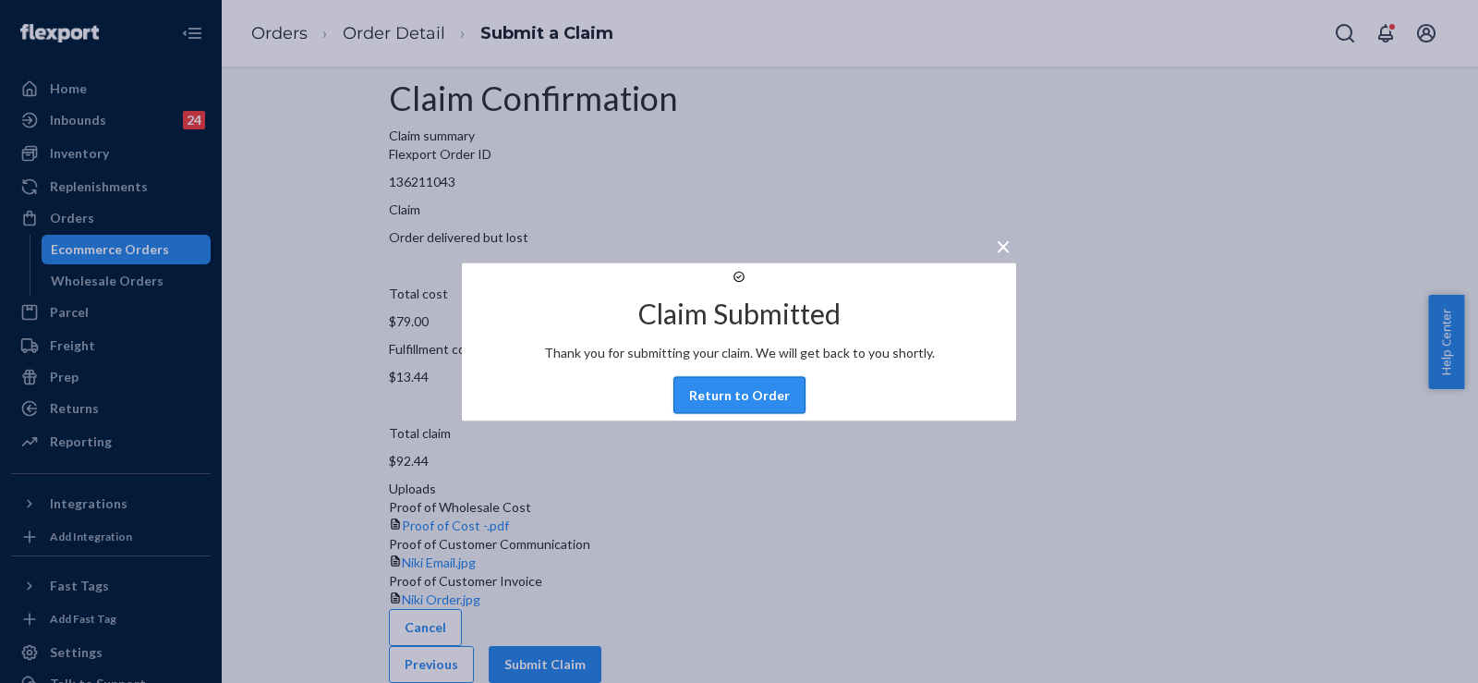
click at [742, 413] on button "Return to Order" at bounding box center [740, 394] width 132 height 37
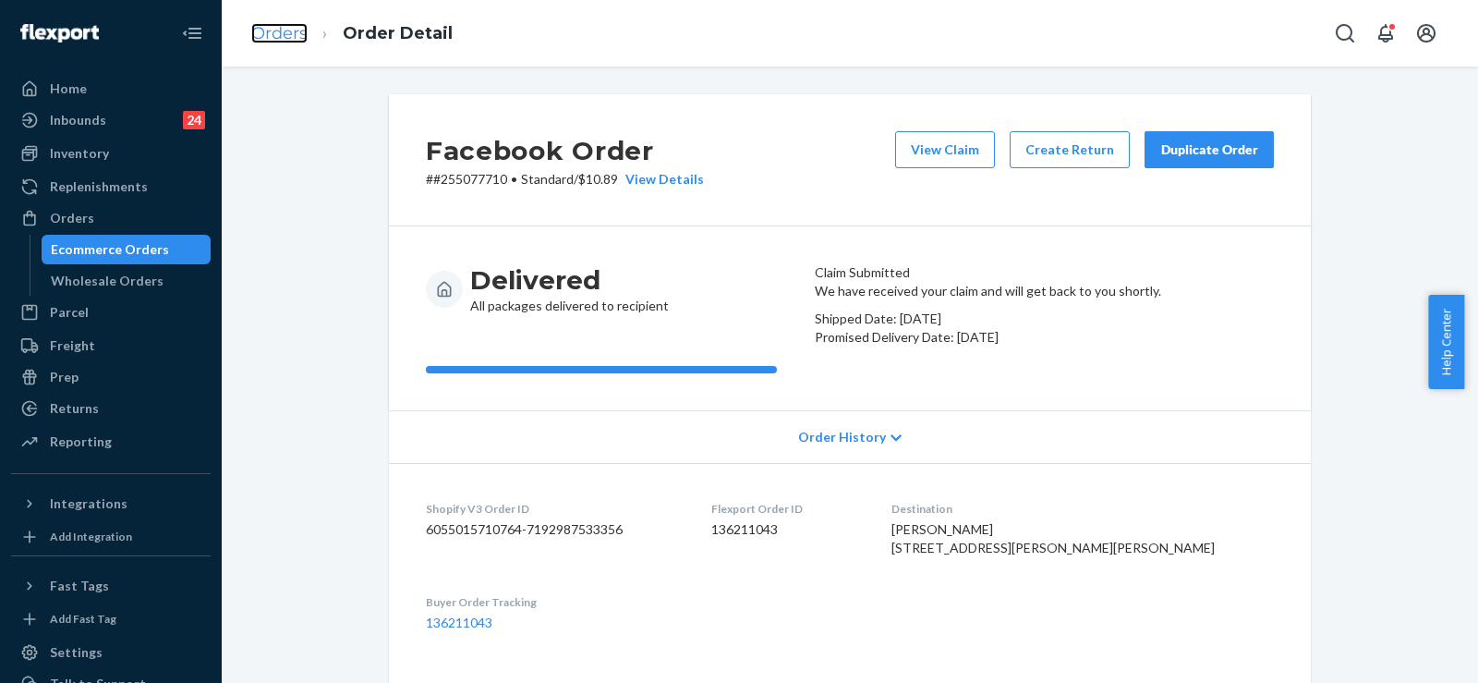
click at [278, 31] on link "Orders" at bounding box center [279, 33] width 56 height 20
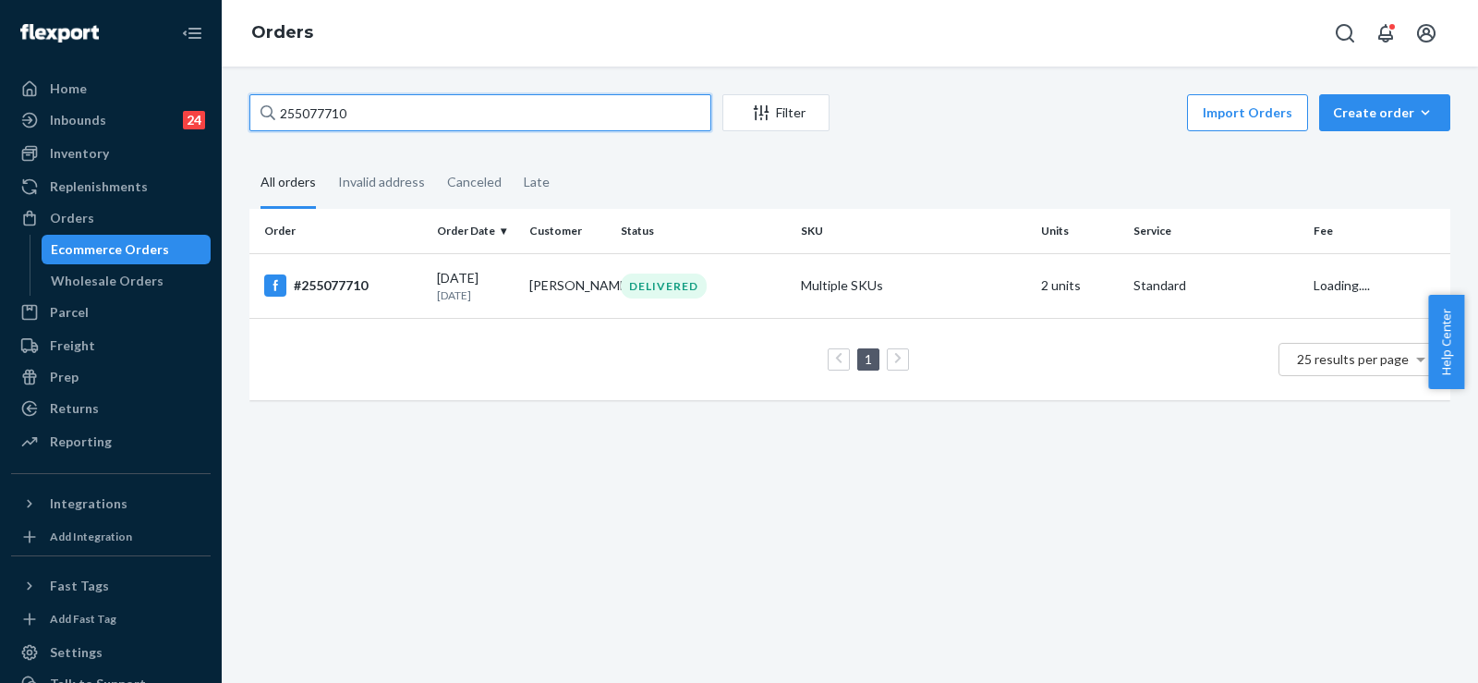
click at [296, 104] on input "255077710" at bounding box center [480, 112] width 462 height 37
paste input "136976998"
type input "136976998"
click at [463, 284] on div "09/19/2025 1 day ago" at bounding box center [476, 286] width 78 height 34
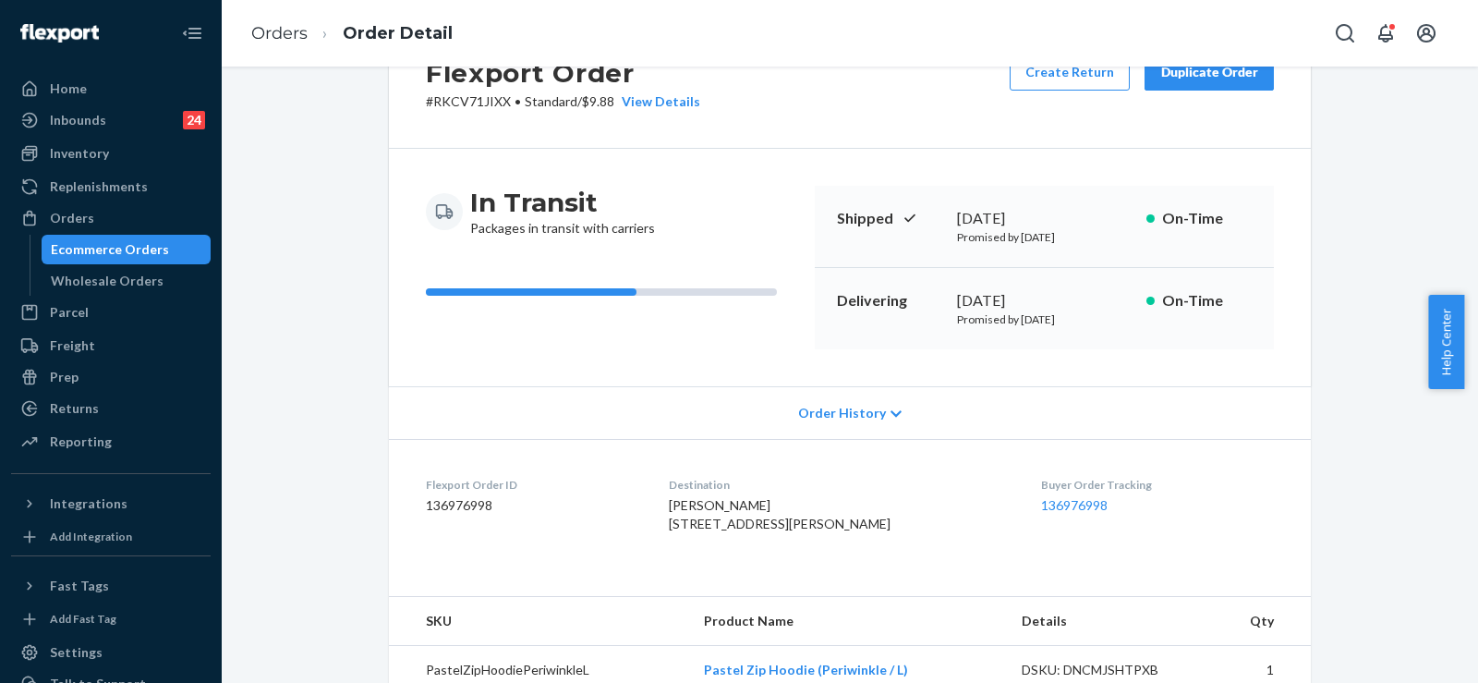
scroll to position [185, 0]
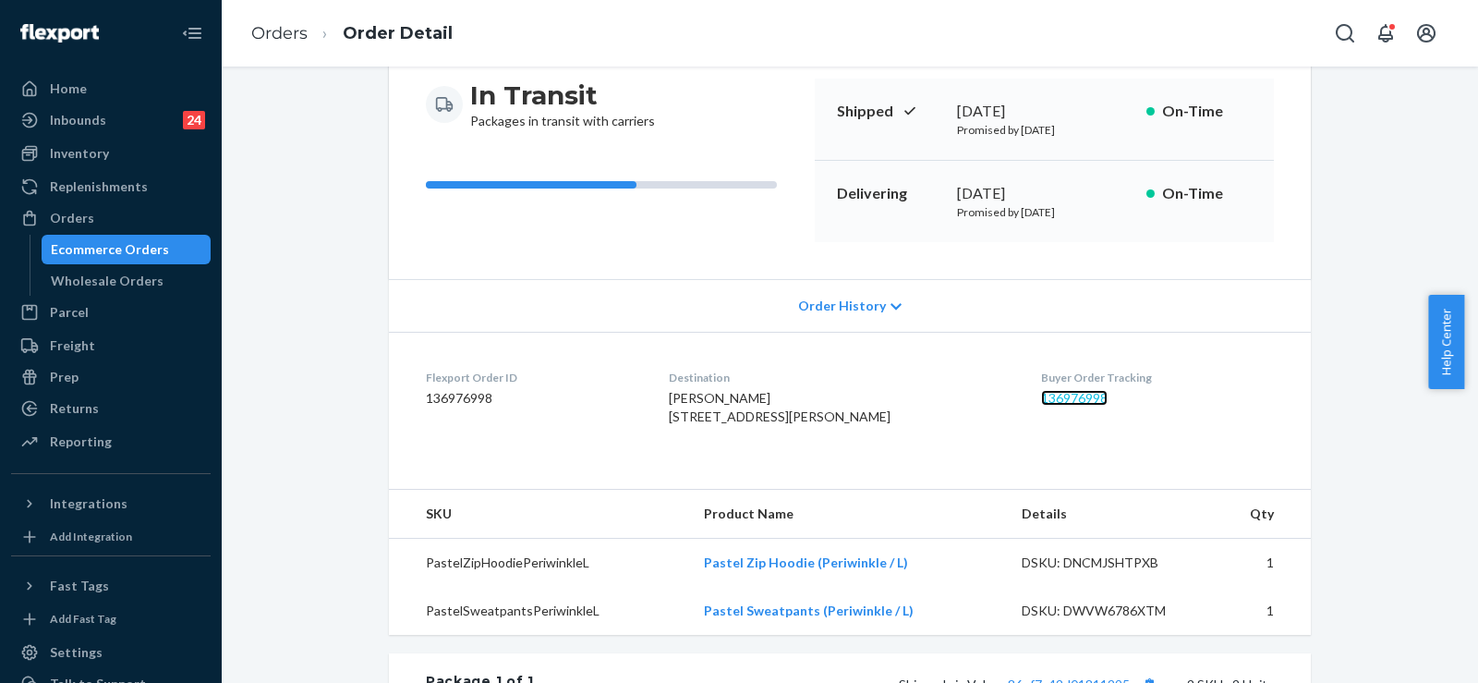
click at [1062, 397] on link "136976998" at bounding box center [1074, 398] width 67 height 16
click at [283, 35] on link "Orders" at bounding box center [279, 33] width 56 height 20
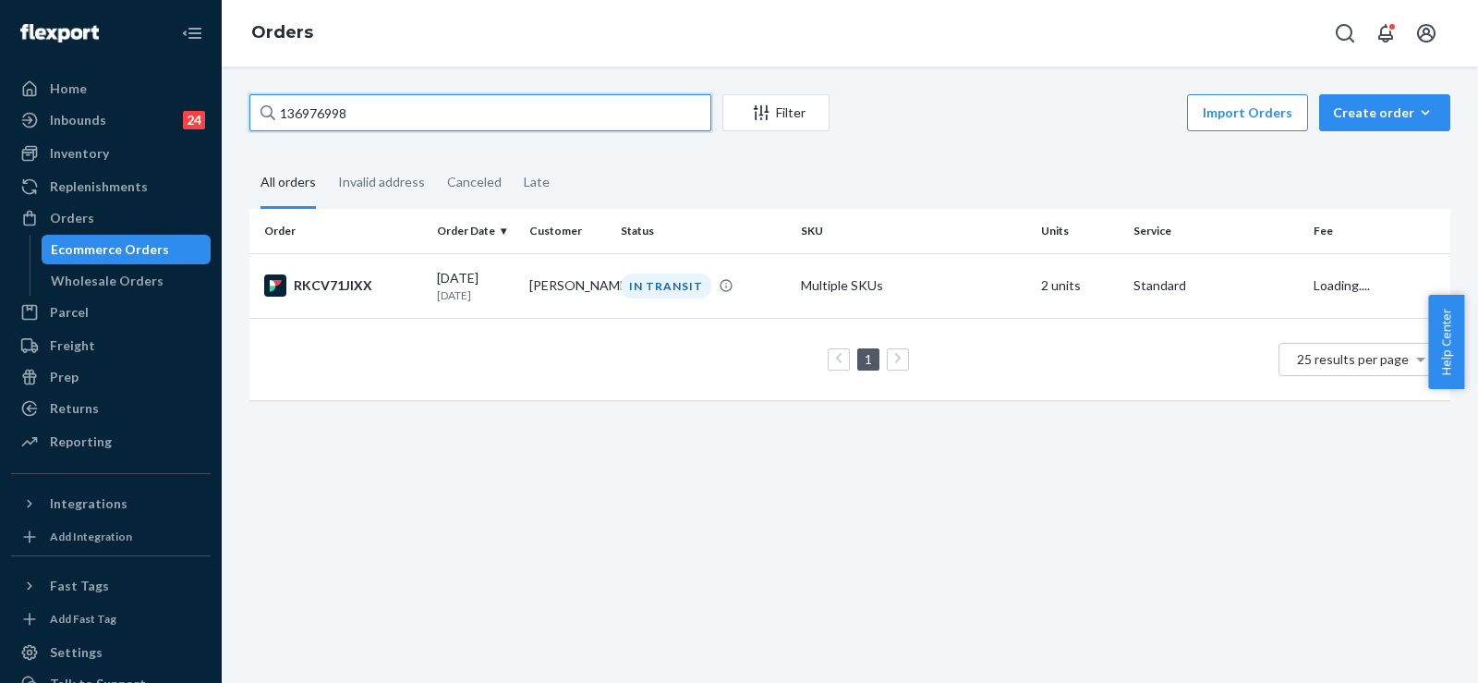
click at [299, 122] on input "136976998" at bounding box center [480, 112] width 462 height 37
paste input "255123671"
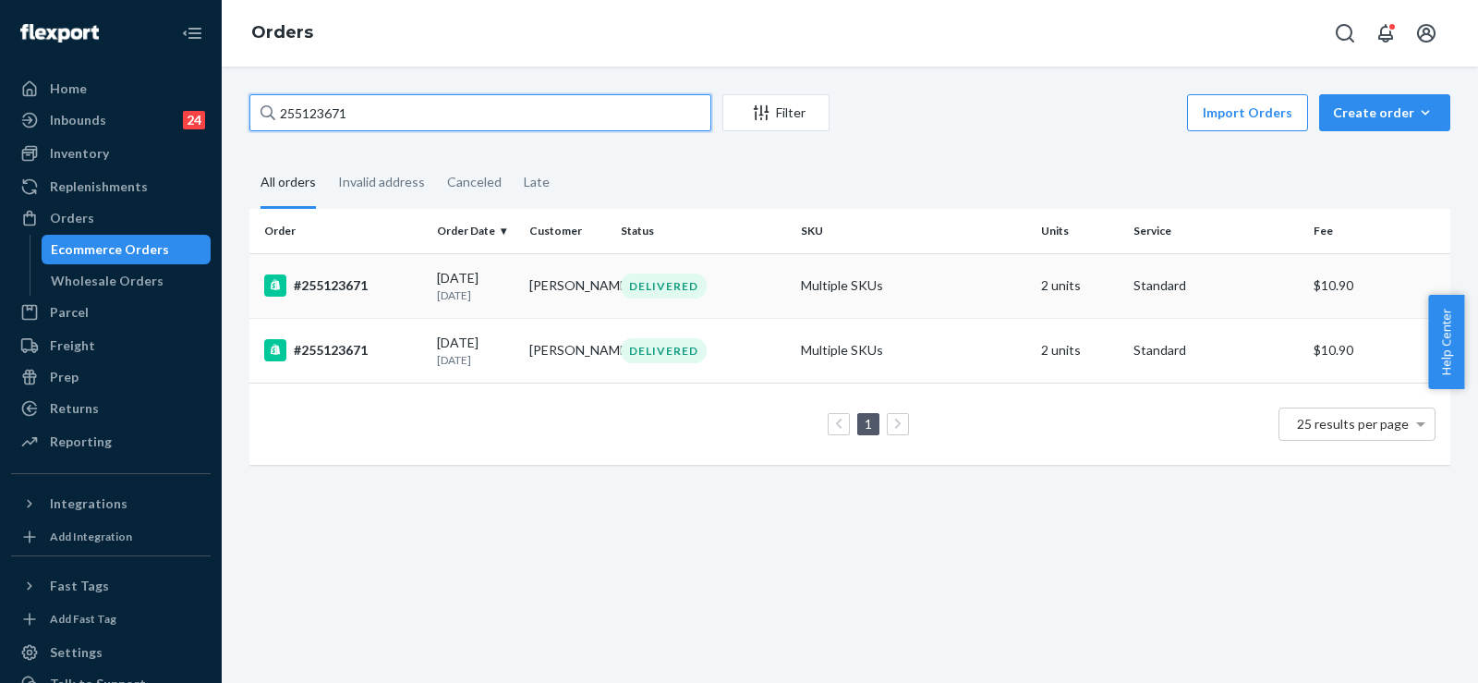
type input "255123671"
click at [522, 301] on td "Lynne Kennerly" at bounding box center [568, 285] width 92 height 65
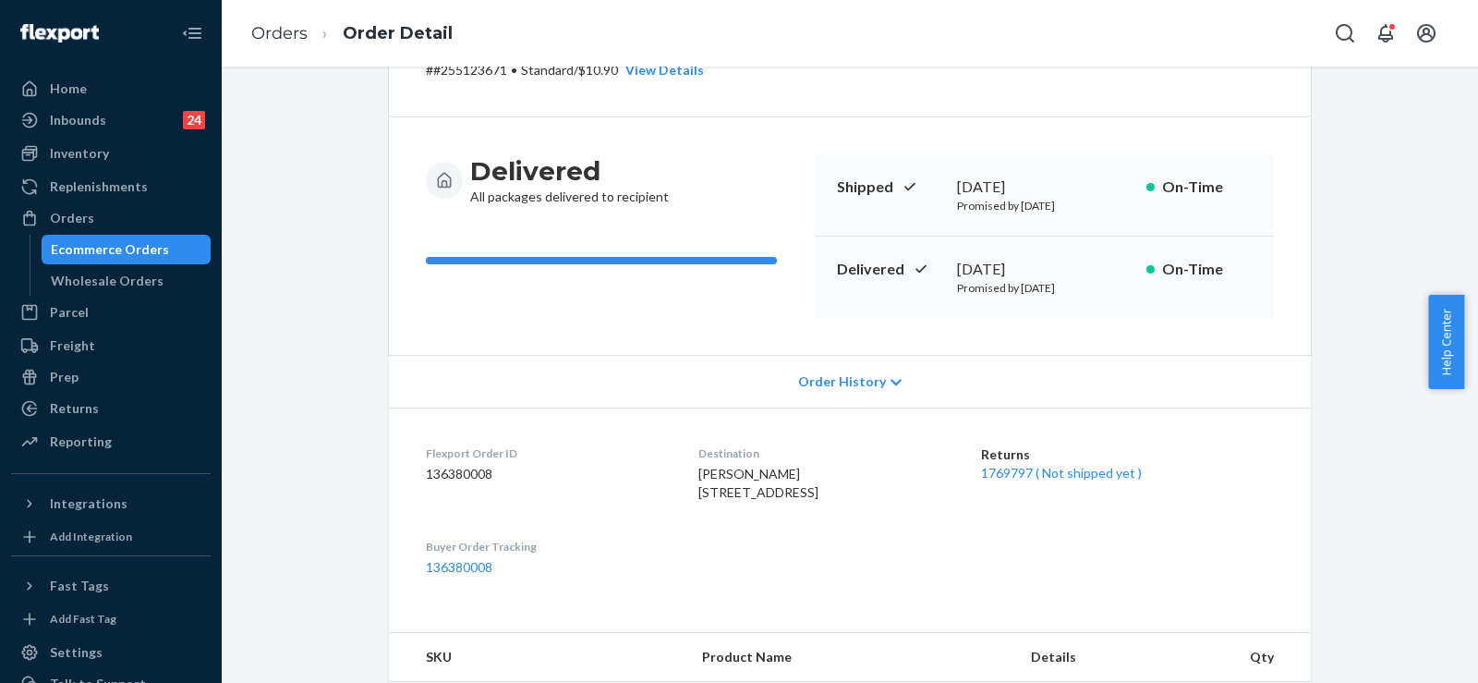
scroll to position [277, 0]
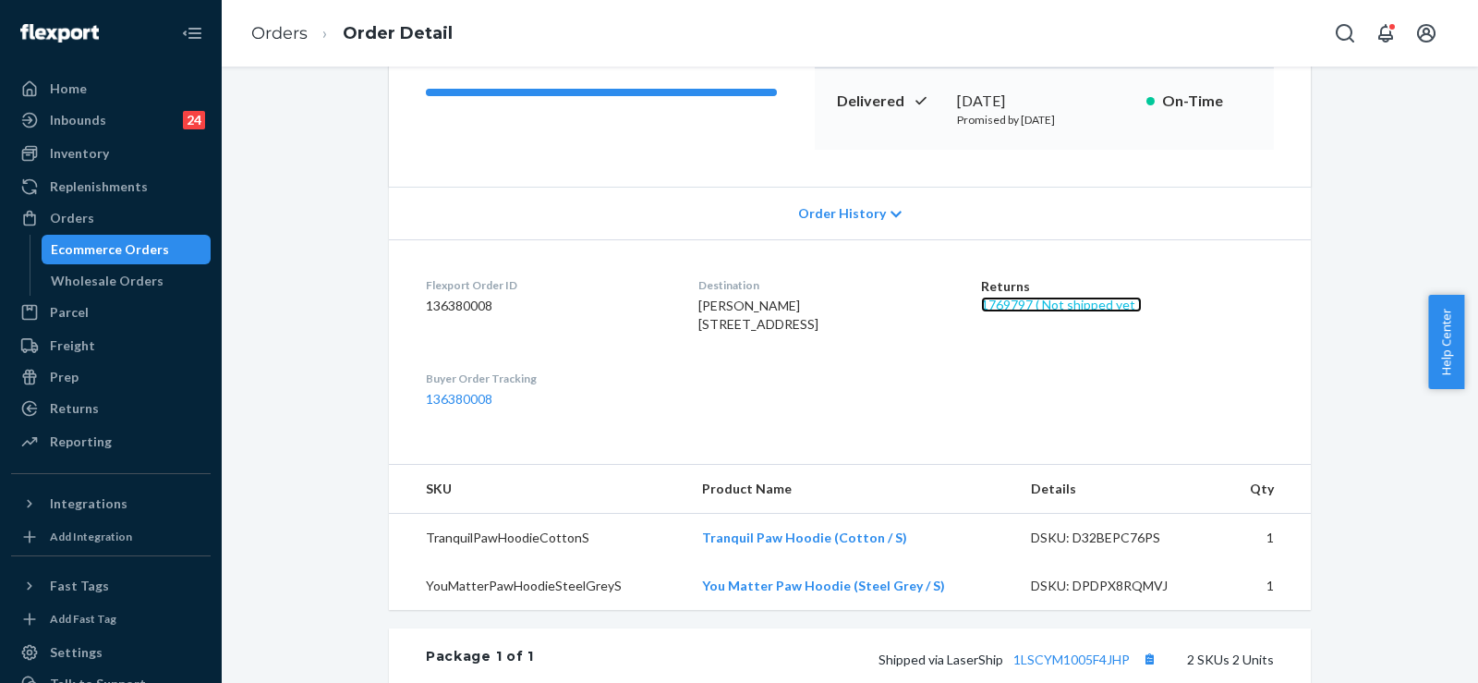
click at [1094, 310] on link "1769797 ( Not shipped yet )" at bounding box center [1061, 305] width 161 height 16
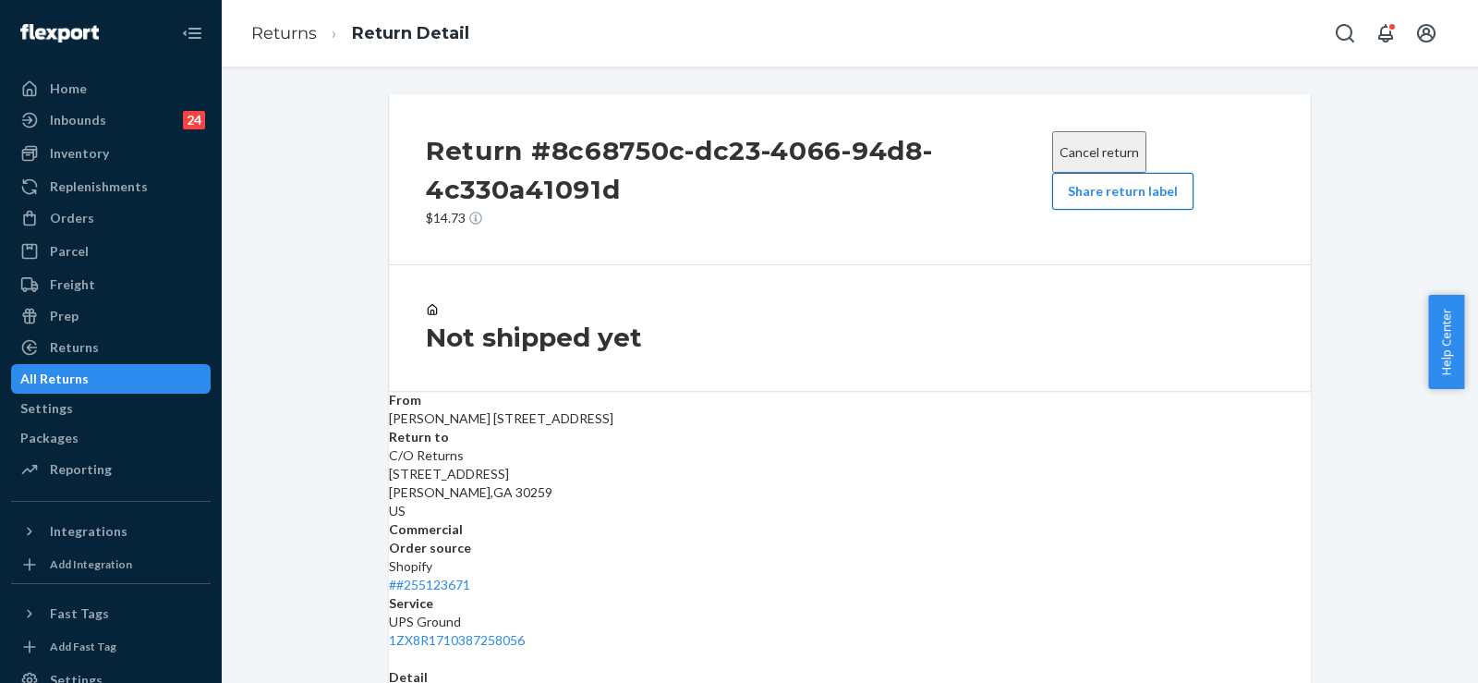
click at [1075, 187] on button "Share return label" at bounding box center [1122, 191] width 141 height 37
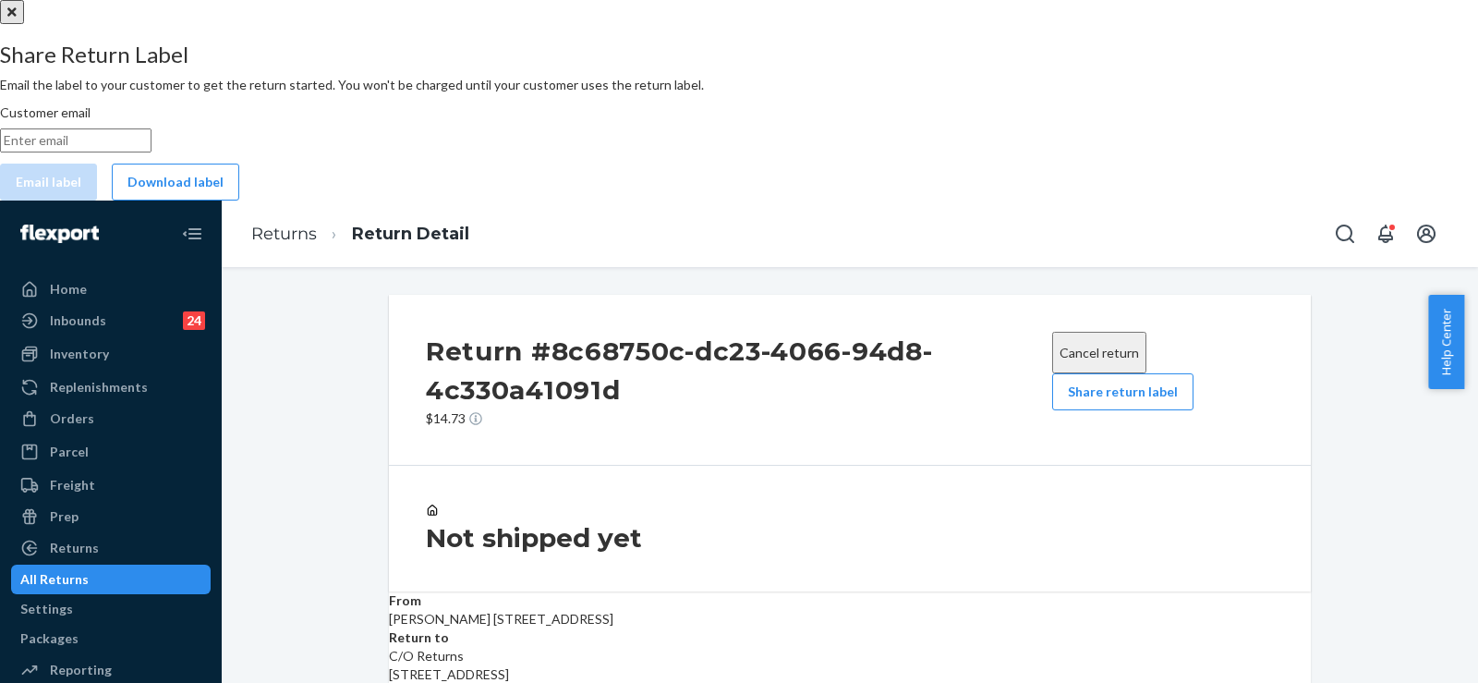
click at [152, 152] on input "Customer email" at bounding box center [76, 140] width 152 height 24
paste input "lynnekennerly@gmail.com"
type input "lynnekennerly@gmail.com"
click at [97, 200] on button "Email label" at bounding box center [48, 182] width 97 height 37
